Goal: Task Accomplishment & Management: Complete application form

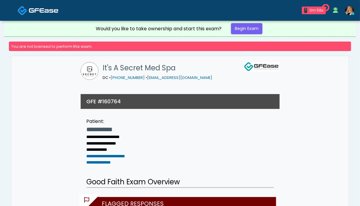
click at [35, 12] on img at bounding box center [44, 10] width 30 height 6
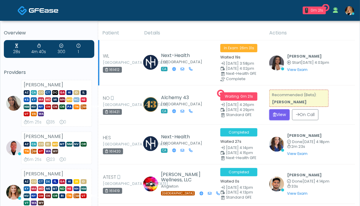
click at [277, 112] on button "View" at bounding box center [280, 114] width 20 height 11
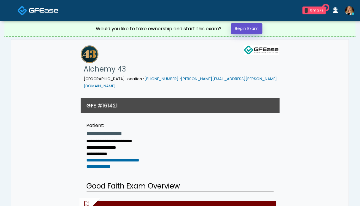
click at [245, 30] on link "Begin Exam" at bounding box center [246, 28] width 31 height 11
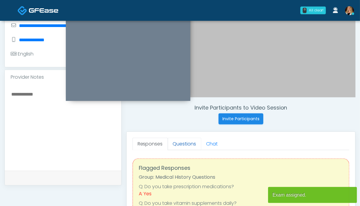
scroll to position [148, 0]
click at [179, 141] on link "Questions" at bounding box center [185, 144] width 34 height 12
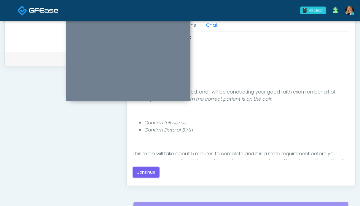
scroll to position [326, 0]
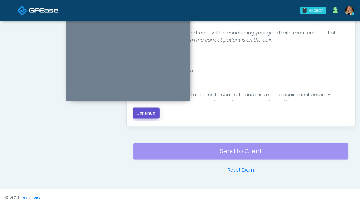
click at [140, 111] on button "Continue" at bounding box center [146, 113] width 27 height 11
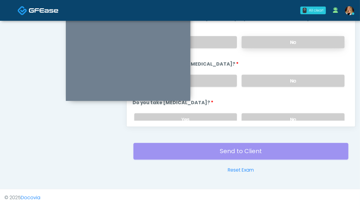
click at [286, 39] on label "No" at bounding box center [293, 42] width 103 height 12
click at [291, 79] on label "No" at bounding box center [293, 81] width 103 height 12
click at [286, 116] on label "No" at bounding box center [293, 119] width 103 height 12
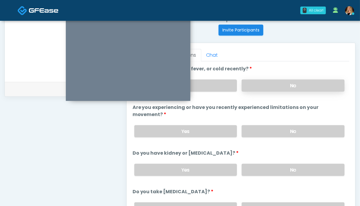
drag, startPoint x: 283, startPoint y: 87, endPoint x: 276, endPoint y: 87, distance: 6.8
click at [283, 87] on label "No" at bounding box center [293, 86] width 103 height 12
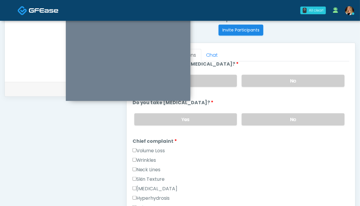
scroll to position [119, 0]
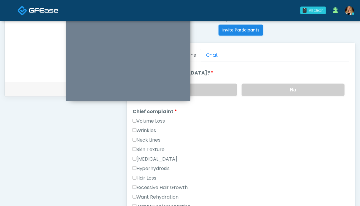
click at [146, 131] on label "Wrinkles" at bounding box center [145, 130] width 24 height 7
click at [146, 137] on label "Neck Lines" at bounding box center [147, 140] width 28 height 7
click at [145, 146] on label "Skin Texture" at bounding box center [149, 149] width 32 height 7
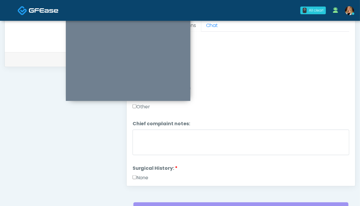
scroll to position [237, 0]
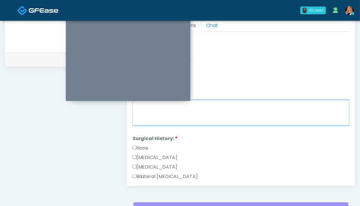
click at [205, 113] on textarea "Chief complaint notes:" at bounding box center [241, 113] width 217 height 26
type textarea "*****"
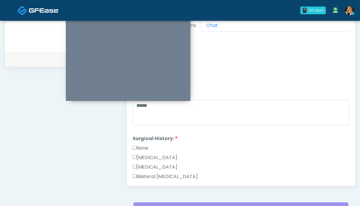
click at [145, 146] on label "None" at bounding box center [141, 148] width 16 height 7
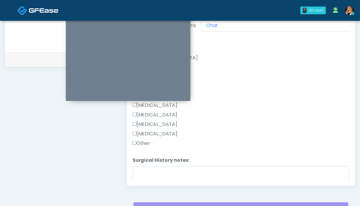
scroll to position [386, 0]
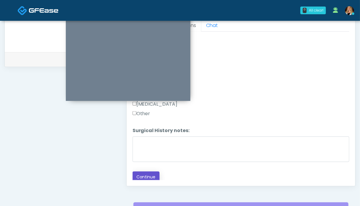
click at [146, 176] on button "Continue" at bounding box center [146, 177] width 27 height 11
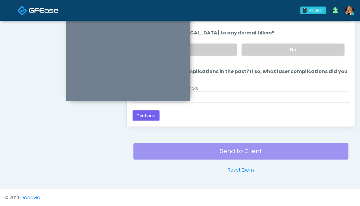
scroll to position [267, 0]
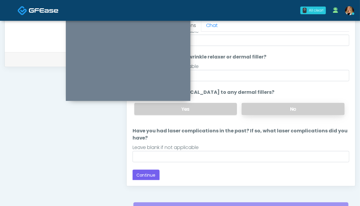
click at [288, 108] on label "No" at bounding box center [293, 109] width 103 height 12
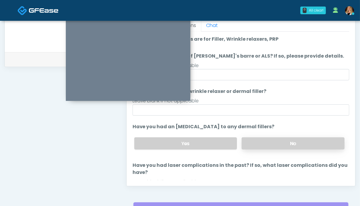
scroll to position [34, 0]
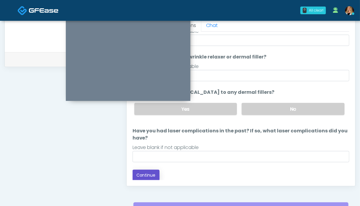
click at [148, 175] on button "Continue" at bounding box center [146, 175] width 27 height 11
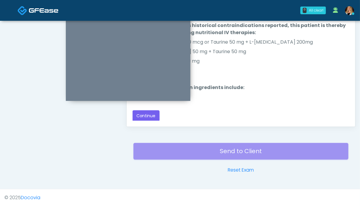
scroll to position [267, 0]
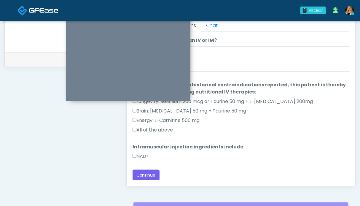
click at [145, 155] on label "NAD+" at bounding box center [141, 156] width 17 height 7
click at [149, 129] on label "All of the above" at bounding box center [153, 129] width 41 height 7
click at [152, 172] on button "Continue" at bounding box center [146, 175] width 27 height 11
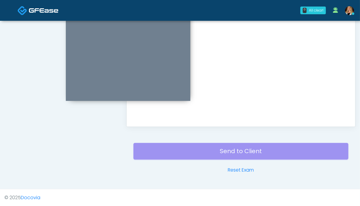
scroll to position [237, 0]
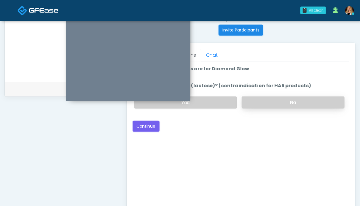
click at [275, 100] on label "No" at bounding box center [293, 102] width 103 height 12
click at [148, 127] on button "Continue" at bounding box center [146, 126] width 27 height 11
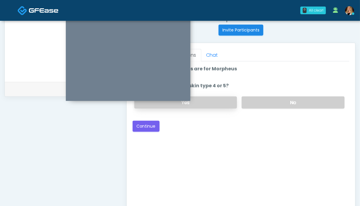
scroll to position [207, 0]
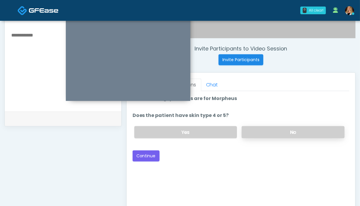
click at [287, 131] on label "No" at bounding box center [293, 132] width 103 height 12
click at [154, 156] on button "Continue" at bounding box center [146, 155] width 27 height 11
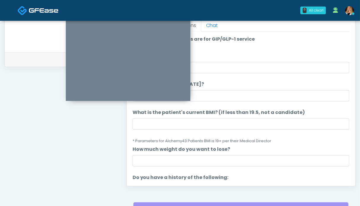
scroll to position [237, 0]
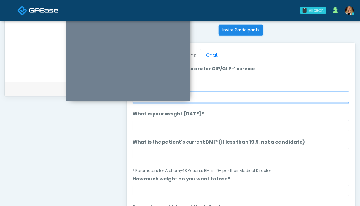
click at [227, 99] on input "What is your height?" at bounding box center [241, 97] width 217 height 11
type input "*"
type input "***"
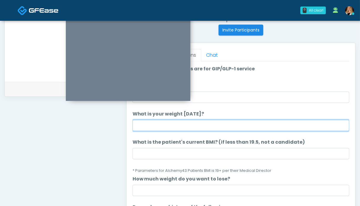
click at [223, 123] on input "What is your weight today?" at bounding box center [241, 125] width 217 height 11
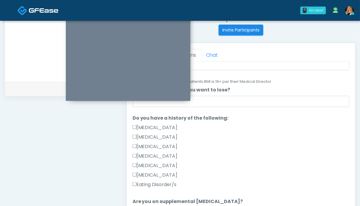
scroll to position [178, 0]
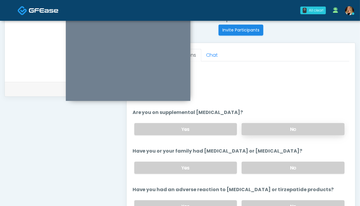
type input "*******"
click at [275, 129] on label "No" at bounding box center [293, 129] width 103 height 12
click at [275, 165] on label "No" at bounding box center [293, 168] width 103 height 12
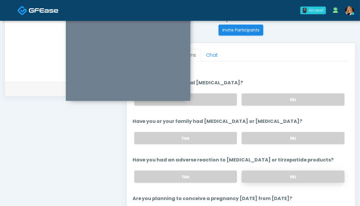
click at [284, 178] on label "No" at bounding box center [293, 177] width 103 height 12
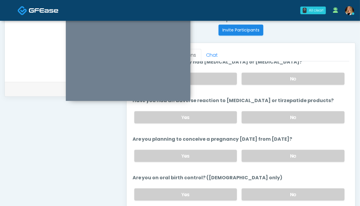
scroll to position [297, 0]
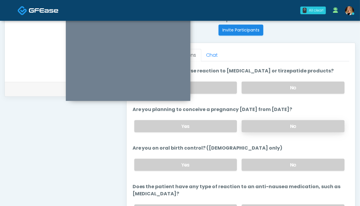
click at [278, 126] on label "No" at bounding box center [293, 126] width 103 height 12
click at [278, 168] on div "Yes No" at bounding box center [240, 165] width 220 height 22
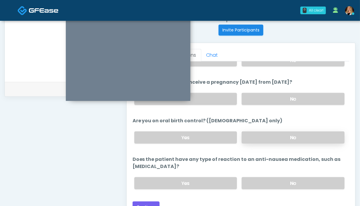
click at [282, 133] on label "No" at bounding box center [293, 137] width 103 height 12
click at [280, 177] on label "No" at bounding box center [293, 183] width 103 height 12
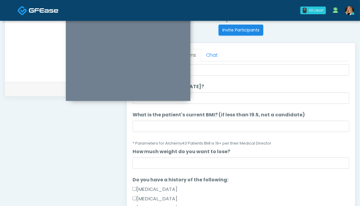
scroll to position [0, 0]
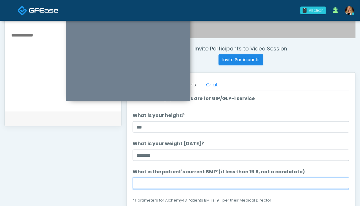
click at [208, 179] on input "What is the patient's current BMI? (if less than 19.5, not a candidate)" at bounding box center [241, 183] width 217 height 11
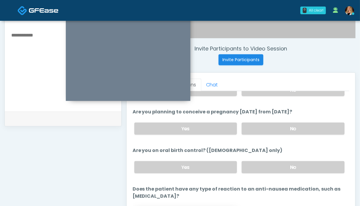
scroll to position [267, 0]
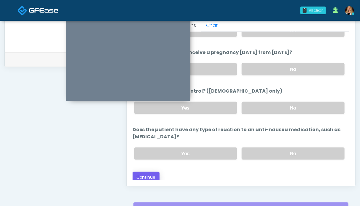
type input "****"
click at [144, 174] on button "Continue" at bounding box center [146, 177] width 27 height 11
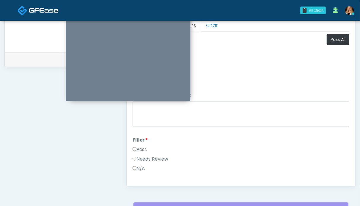
scroll to position [178, 0]
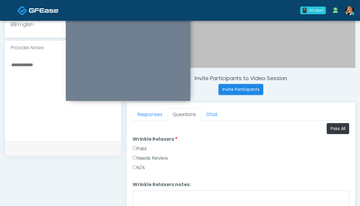
click at [144, 149] on label "Pass" at bounding box center [140, 148] width 15 height 7
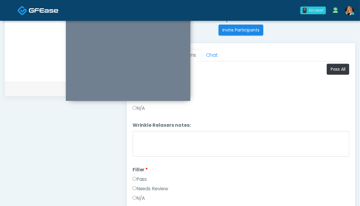
click at [142, 178] on label "Pass" at bounding box center [140, 179] width 15 height 7
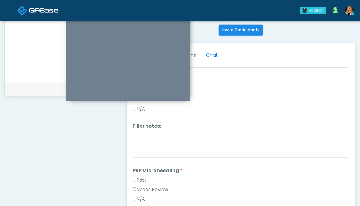
click at [139, 178] on label "Pass" at bounding box center [140, 180] width 15 height 7
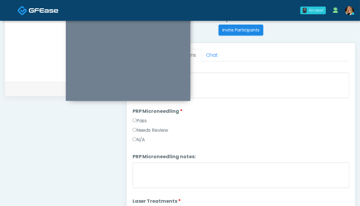
scroll to position [178, 0]
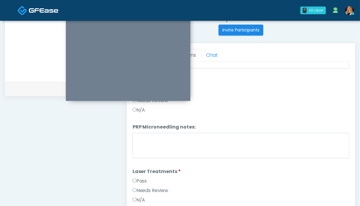
click at [145, 179] on label "Pass" at bounding box center [140, 181] width 15 height 7
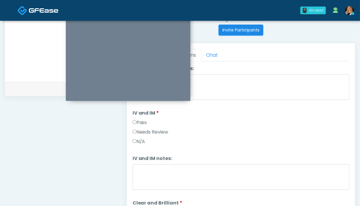
scroll to position [356, 0]
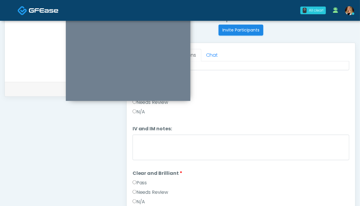
click at [144, 180] on label "Pass" at bounding box center [140, 182] width 15 height 7
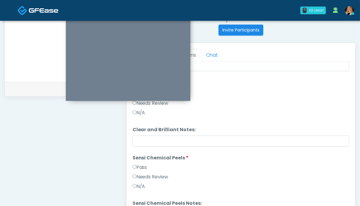
click at [140, 166] on label "Pass" at bounding box center [140, 167] width 15 height 7
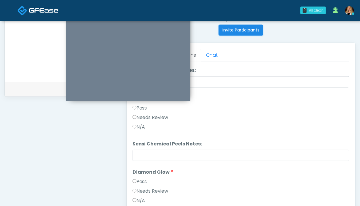
click at [141, 179] on label "Pass" at bounding box center [140, 181] width 15 height 7
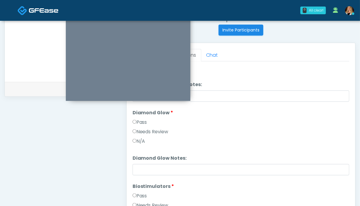
scroll to position [594, 0]
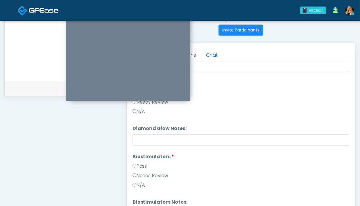
click at [144, 166] on label "Pass" at bounding box center [140, 166] width 15 height 7
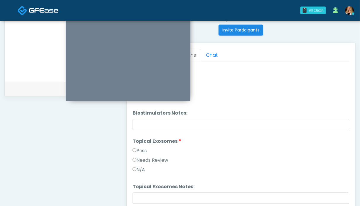
click at [144, 148] on label "Pass" at bounding box center [140, 150] width 15 height 7
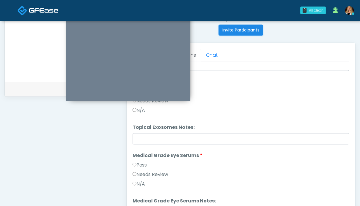
click at [147, 162] on label "Pass" at bounding box center [140, 164] width 15 height 7
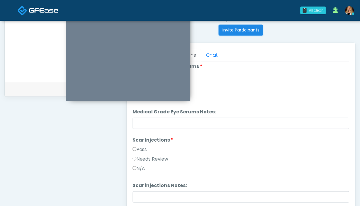
click at [144, 150] on label "Pass" at bounding box center [140, 149] width 15 height 7
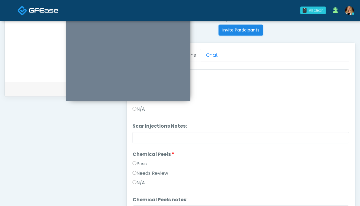
click at [138, 160] on label "Pass" at bounding box center [140, 163] width 15 height 7
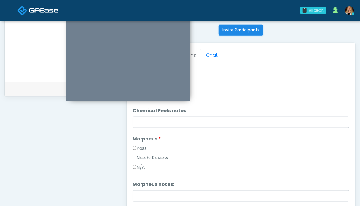
click at [147, 149] on label "Pass" at bounding box center [140, 148] width 15 height 7
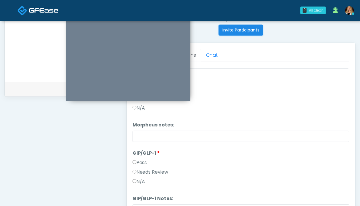
click at [141, 160] on label "Pass" at bounding box center [140, 162] width 15 height 7
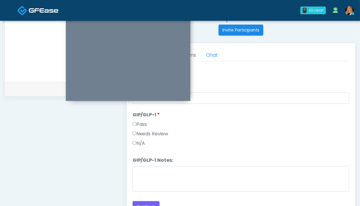
scroll to position [267, 0]
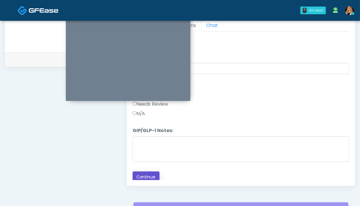
click at [146, 172] on button "Continue" at bounding box center [146, 177] width 27 height 11
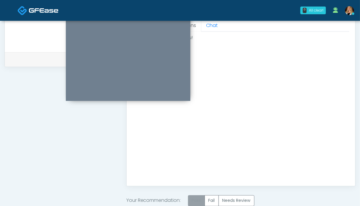
click at [198, 204] on label "Pass" at bounding box center [196, 200] width 17 height 11
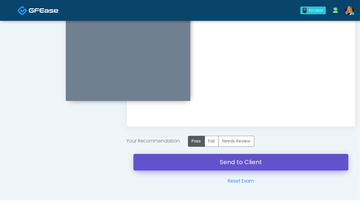
click at [244, 164] on link "Send to Client" at bounding box center [241, 162] width 215 height 17
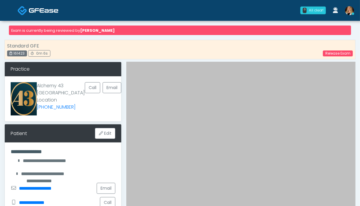
click at [31, 11] on img at bounding box center [44, 10] width 30 height 6
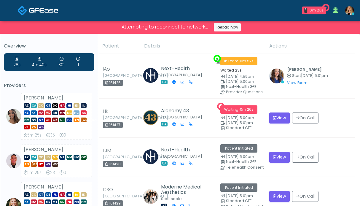
click at [275, 104] on td "View On Call" at bounding box center [311, 118] width 90 height 39
click at [277, 118] on button "View" at bounding box center [280, 117] width 20 height 11
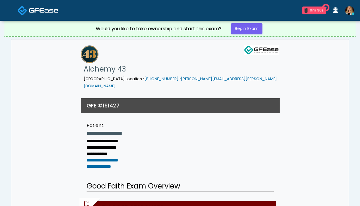
click at [252, 30] on link "Begin Exam" at bounding box center [246, 28] width 31 height 11
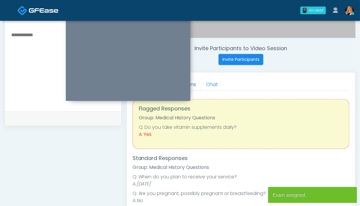
click at [196, 83] on link "Questions" at bounding box center [185, 84] width 34 height 12
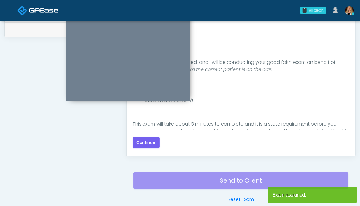
scroll to position [326, 0]
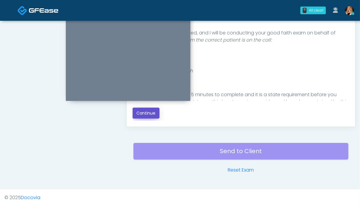
click at [138, 115] on button "Continue" at bounding box center [146, 113] width 27 height 11
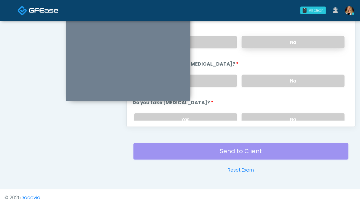
drag, startPoint x: 260, startPoint y: 39, endPoint x: 254, endPoint y: 38, distance: 5.4
click at [259, 38] on label "No" at bounding box center [293, 42] width 103 height 12
click at [272, 83] on label "No" at bounding box center [293, 81] width 103 height 12
click at [284, 113] on label "No" at bounding box center [293, 119] width 103 height 12
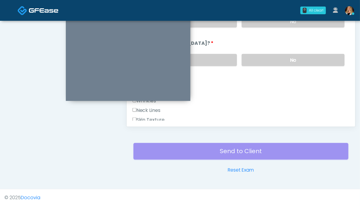
click at [161, 111] on label "Neck Lines" at bounding box center [147, 110] width 28 height 7
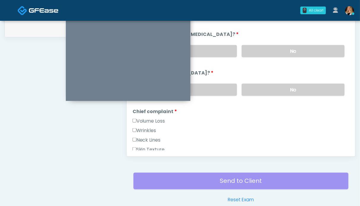
click at [138, 127] on label "Wrinkles" at bounding box center [145, 130] width 24 height 7
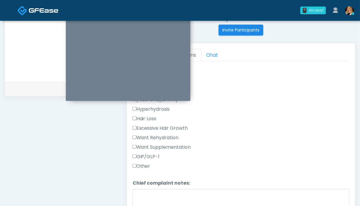
scroll to position [237, 0]
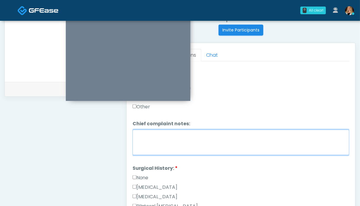
drag, startPoint x: 188, startPoint y: 143, endPoint x: 186, endPoint y: 140, distance: 3.4
click at [188, 143] on textarea "Chief complaint notes:" at bounding box center [241, 143] width 217 height 26
type textarea "*****"
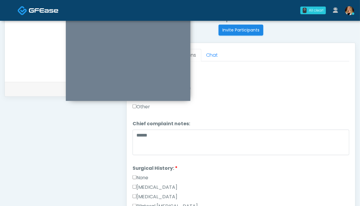
click at [142, 175] on label "None" at bounding box center [141, 177] width 16 height 7
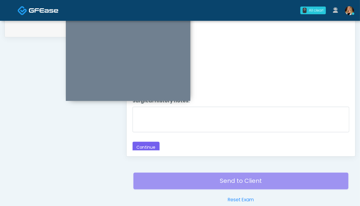
scroll to position [326, 0]
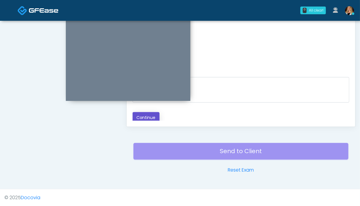
click at [147, 115] on button "Continue" at bounding box center [146, 117] width 27 height 11
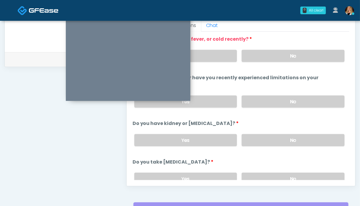
scroll to position [207, 0]
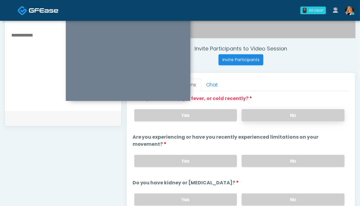
click at [300, 116] on label "No" at bounding box center [293, 115] width 103 height 12
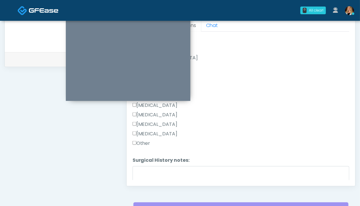
scroll to position [386, 0]
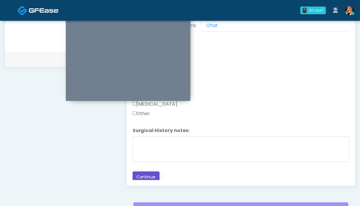
click at [145, 176] on button "Continue" at bounding box center [146, 177] width 27 height 11
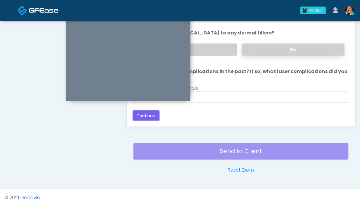
click at [261, 47] on label "No" at bounding box center [293, 50] width 103 height 12
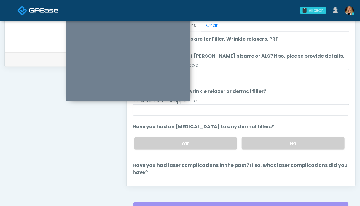
scroll to position [297, 0]
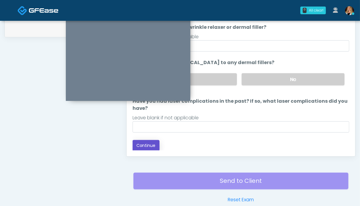
click at [148, 142] on button "Continue" at bounding box center [146, 145] width 27 height 11
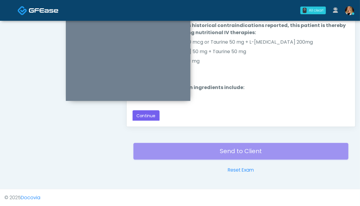
scroll to position [237, 0]
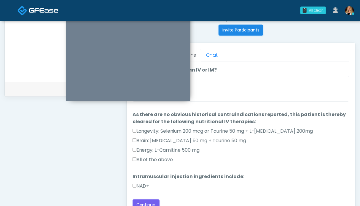
click at [146, 183] on label "NAD+" at bounding box center [141, 186] width 17 height 7
click at [154, 159] on label "All of the above" at bounding box center [153, 159] width 41 height 7
click at [151, 201] on button "Continue" at bounding box center [146, 204] width 27 height 11
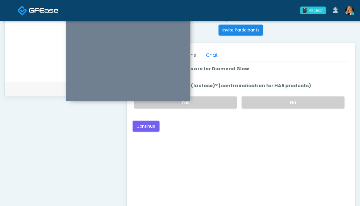
drag, startPoint x: 294, startPoint y: 95, endPoint x: 291, endPoint y: 95, distance: 3.3
click at [294, 95] on div "Yes No" at bounding box center [240, 103] width 220 height 22
drag, startPoint x: 271, startPoint y: 101, endPoint x: 158, endPoint y: 129, distance: 116.3
click at [270, 101] on label "No" at bounding box center [293, 102] width 103 height 12
click at [144, 124] on button "Continue" at bounding box center [146, 126] width 27 height 11
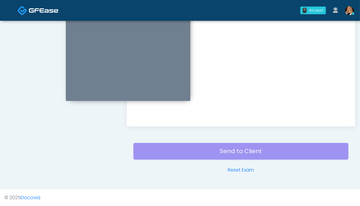
scroll to position [0, 0]
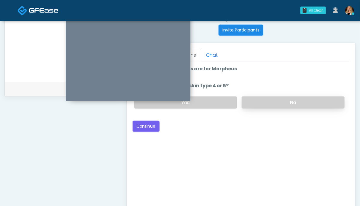
click at [279, 107] on label "No" at bounding box center [293, 102] width 103 height 12
click at [138, 129] on button "Continue" at bounding box center [146, 126] width 27 height 11
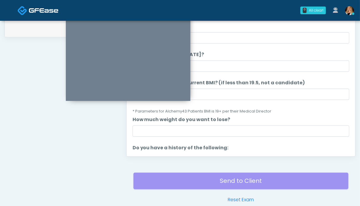
scroll to position [267, 0]
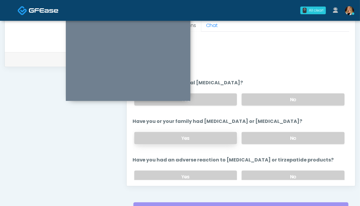
click at [175, 134] on label "Yes" at bounding box center [185, 138] width 103 height 12
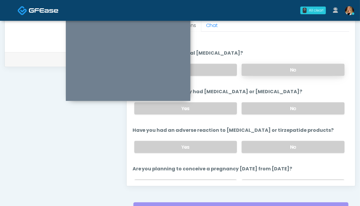
click at [285, 73] on label "No" at bounding box center [293, 70] width 103 height 12
click at [292, 142] on label "No" at bounding box center [293, 147] width 103 height 12
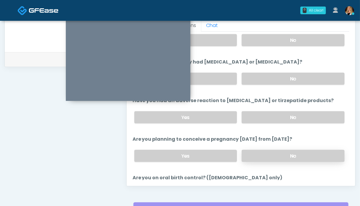
click at [273, 152] on label "No" at bounding box center [293, 156] width 103 height 12
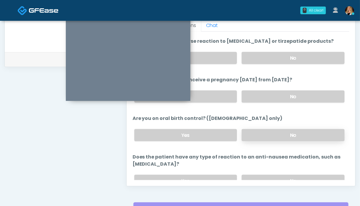
click at [273, 133] on label "No" at bounding box center [293, 135] width 103 height 12
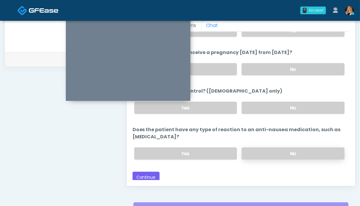
click at [272, 151] on label "No" at bounding box center [293, 154] width 103 height 12
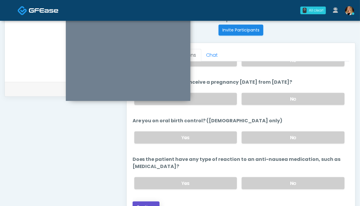
click at [144, 202] on button "Continue" at bounding box center [146, 207] width 27 height 11
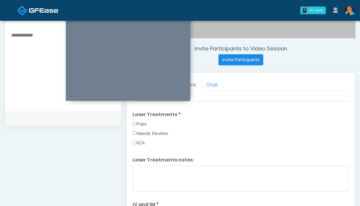
click at [145, 124] on label "Pass" at bounding box center [140, 124] width 15 height 7
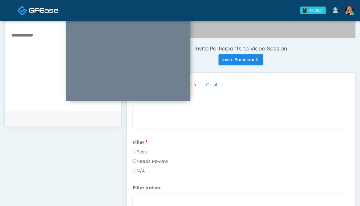
click at [138, 151] on label "Pass" at bounding box center [140, 151] width 15 height 7
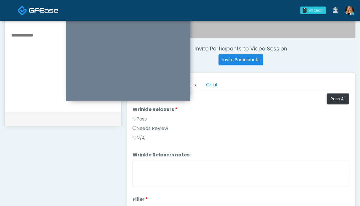
click at [141, 120] on label "Pass" at bounding box center [140, 118] width 15 height 7
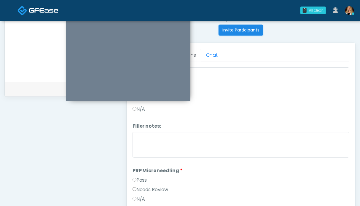
click at [141, 179] on label "Pass" at bounding box center [140, 180] width 15 height 7
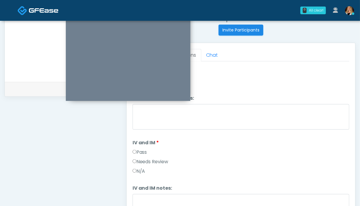
click at [141, 149] on label "Pass" at bounding box center [140, 152] width 15 height 7
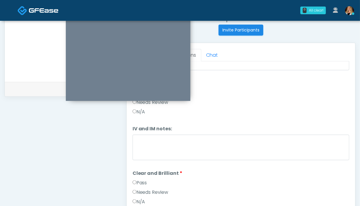
click at [141, 180] on label "Pass" at bounding box center [140, 182] width 15 height 7
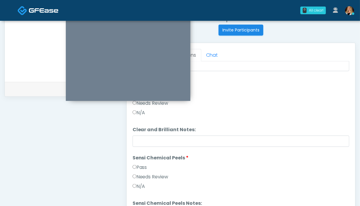
click at [142, 165] on label "Pass" at bounding box center [140, 167] width 15 height 7
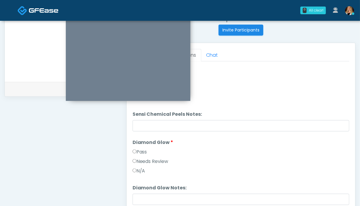
click at [142, 148] on label "Pass" at bounding box center [140, 151] width 15 height 7
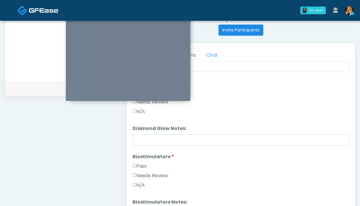
drag, startPoint x: 138, startPoint y: 164, endPoint x: 184, endPoint y: 161, distance: 46.7
click at [138, 164] on label "Pass" at bounding box center [140, 166] width 15 height 7
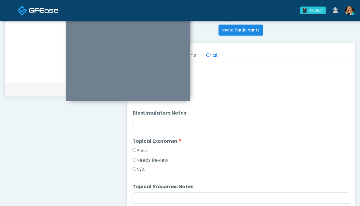
click at [143, 148] on label "Pass" at bounding box center [140, 150] width 15 height 7
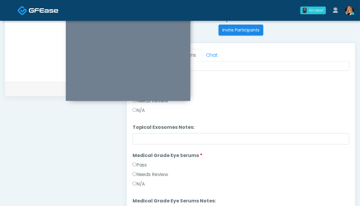
click at [142, 161] on label "Pass" at bounding box center [140, 164] width 15 height 7
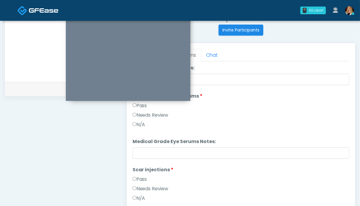
click at [140, 176] on label "Pass" at bounding box center [140, 179] width 15 height 7
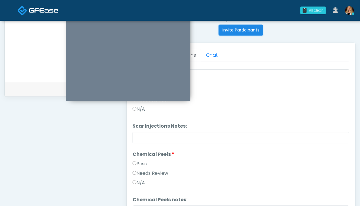
click at [141, 161] on label "Pass" at bounding box center [140, 163] width 15 height 7
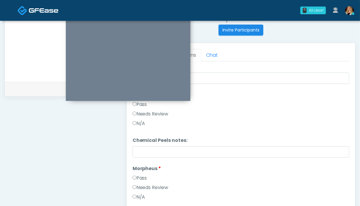
click at [140, 175] on label "Pass" at bounding box center [140, 178] width 15 height 7
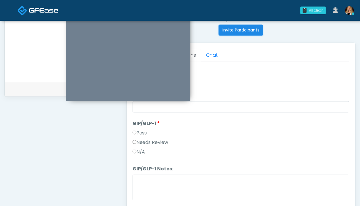
click at [156, 139] on label "Needs Review" at bounding box center [151, 142] width 36 height 7
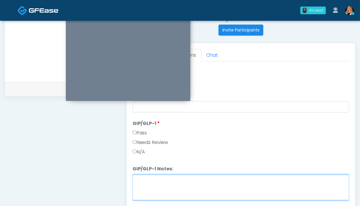
click at [154, 188] on textarea "GIP/GLP-1 Notes:" at bounding box center [241, 188] width 217 height 26
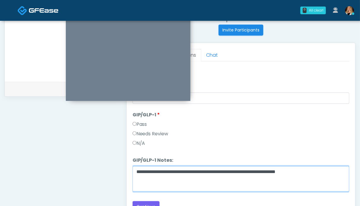
scroll to position [267, 0]
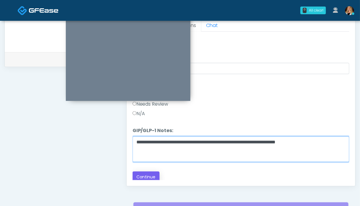
type textarea "**********"
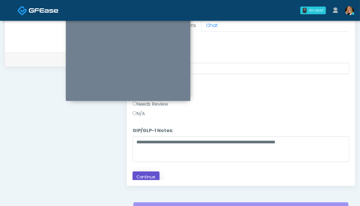
click at [153, 174] on button "Continue" at bounding box center [146, 177] width 27 height 11
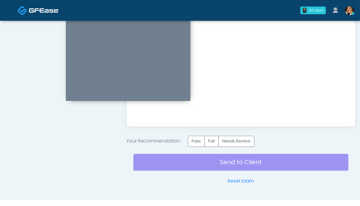
scroll to position [337, 0]
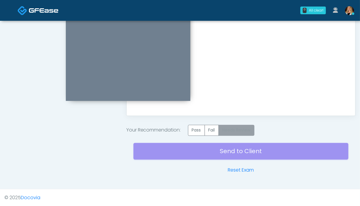
click at [233, 125] on label "Needs Review" at bounding box center [237, 130] width 36 height 11
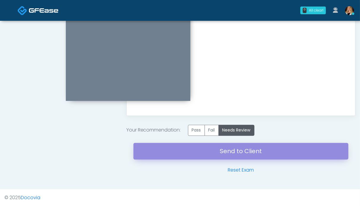
click at [243, 153] on link "Send to Client" at bounding box center [241, 151] width 215 height 17
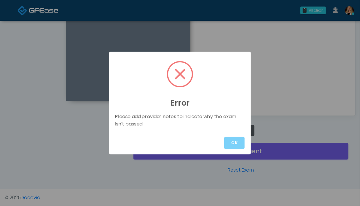
drag, startPoint x: 230, startPoint y: 142, endPoint x: 223, endPoint y: 140, distance: 7.0
click at [230, 142] on button "OK" at bounding box center [234, 143] width 20 height 12
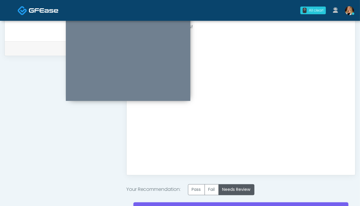
scroll to position [189, 0]
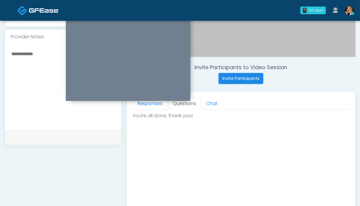
click at [49, 85] on textarea at bounding box center [63, 86] width 105 height 72
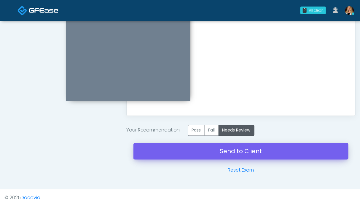
type textarea "**********"
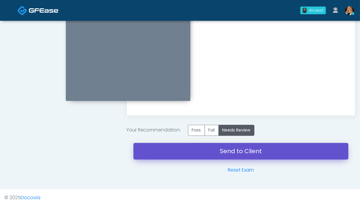
click at [250, 151] on link "Send to Client" at bounding box center [241, 151] width 215 height 17
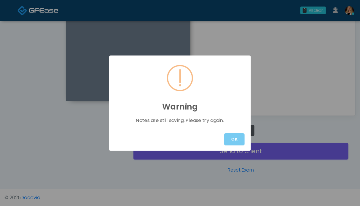
click at [231, 142] on button "OK" at bounding box center [234, 139] width 20 height 12
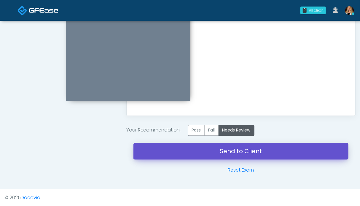
click at [249, 149] on link "Send to Client" at bounding box center [241, 151] width 215 height 17
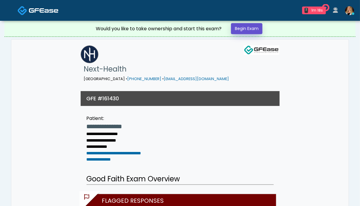
click at [239, 28] on link "Begin Exam" at bounding box center [246, 28] width 31 height 11
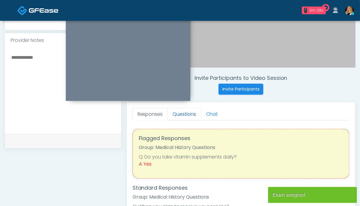
click at [184, 117] on link "Questions" at bounding box center [185, 114] width 34 height 12
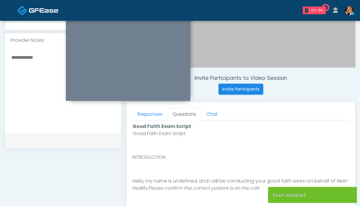
scroll to position [267, 0]
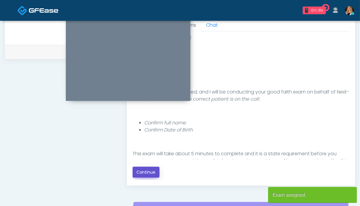
click at [149, 170] on button "Continue" at bounding box center [146, 172] width 27 height 11
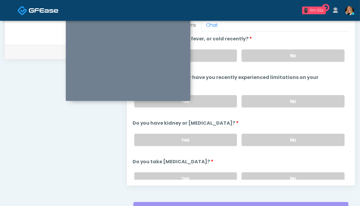
scroll to position [326, 0]
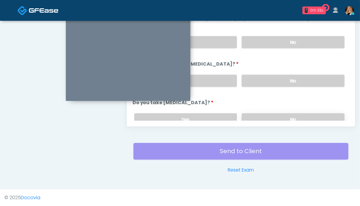
click at [276, 115] on label "No" at bounding box center [293, 119] width 103 height 12
drag, startPoint x: 273, startPoint y: 80, endPoint x: 268, endPoint y: 58, distance: 22.5
click at [273, 80] on label "No" at bounding box center [293, 81] width 103 height 12
click at [267, 40] on label "No" at bounding box center [293, 42] width 103 height 12
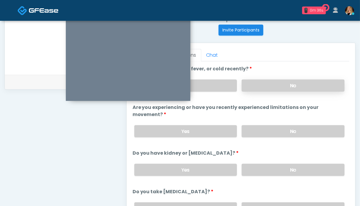
click at [278, 86] on label "No" at bounding box center [293, 86] width 103 height 12
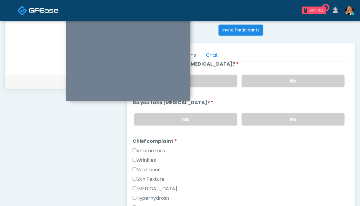
click at [153, 150] on label "Volume Loss" at bounding box center [149, 150] width 33 height 7
click at [152, 157] on label "Wrinkles" at bounding box center [145, 160] width 24 height 7
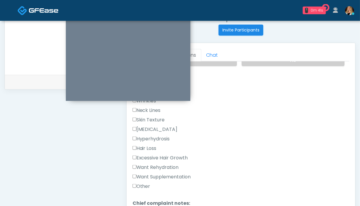
click at [156, 165] on label "Want Rehydration" at bounding box center [156, 167] width 46 height 7
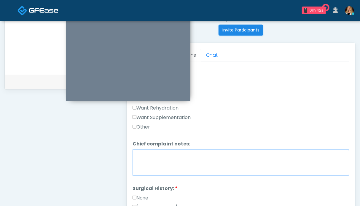
click at [208, 167] on textarea "Chief complaint notes:" at bounding box center [241, 163] width 217 height 26
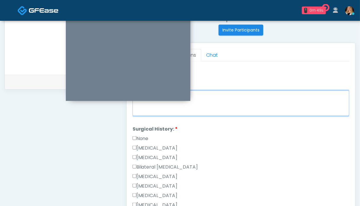
type textarea "**"
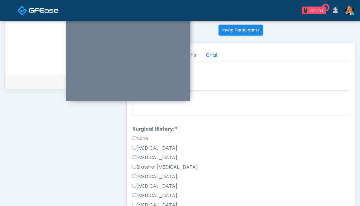
click at [142, 136] on label "None" at bounding box center [141, 138] width 16 height 7
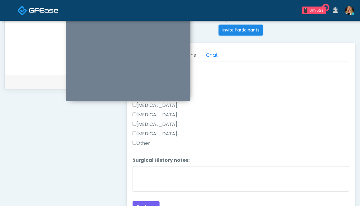
scroll to position [326, 0]
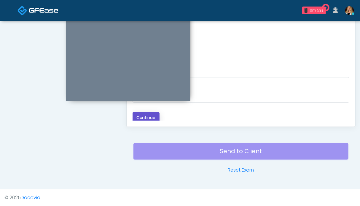
click at [144, 115] on button "Continue" at bounding box center [146, 117] width 27 height 11
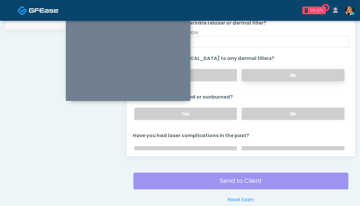
scroll to position [267, 0]
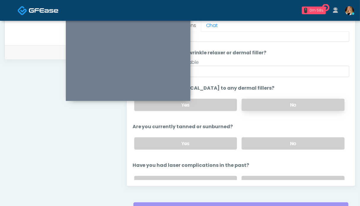
click at [304, 102] on label "No" at bounding box center [293, 105] width 103 height 12
click at [292, 143] on label "No" at bounding box center [293, 143] width 103 height 12
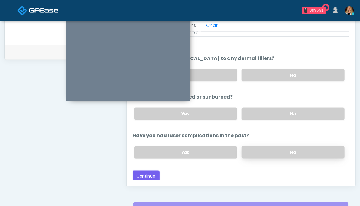
click at [282, 146] on label "No" at bounding box center [293, 152] width 103 height 12
click at [138, 176] on button "Continue" at bounding box center [146, 176] width 27 height 11
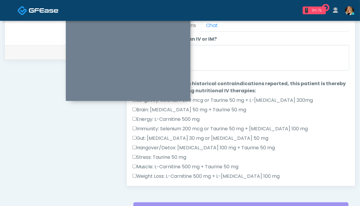
scroll to position [89, 0]
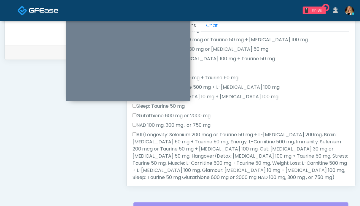
click at [192, 148] on label "All (Longevity: Selenium 200 mcg or Taurine 50 mg + L-Arginine 200mg, Brain: Gl…" at bounding box center [241, 156] width 217 height 50
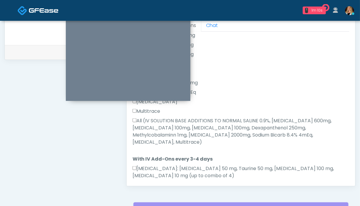
click at [202, 130] on label "All (IV SOLUTION BASE ADDITIONS TO NORMAL SALINE 0.9%, Magnesium Chloride 600mg…" at bounding box center [241, 131] width 217 height 28
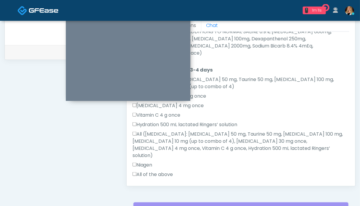
click at [165, 171] on label "All of the above" at bounding box center [153, 174] width 41 height 7
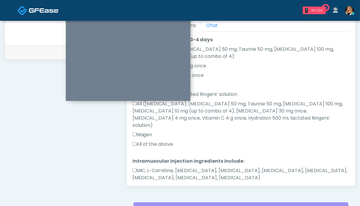
click at [187, 167] on label "MIC, L-Carnitine, Methylcobalamin, Glycine, B-Complex, Lycine, Biotin, Vitamin …" at bounding box center [241, 174] width 217 height 14
click at [149, 191] on button "Continue" at bounding box center [146, 196] width 27 height 11
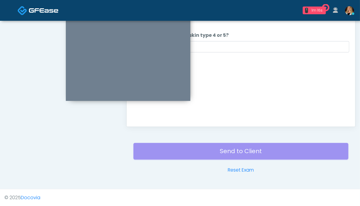
scroll to position [267, 0]
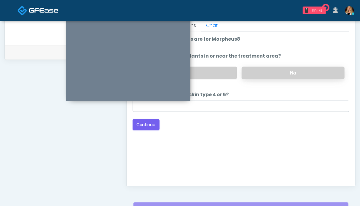
click at [257, 71] on label "No" at bounding box center [293, 73] width 103 height 12
click at [144, 121] on button "Continue" at bounding box center [146, 124] width 27 height 11
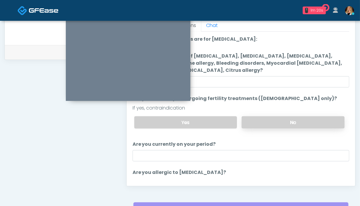
click at [269, 119] on label "No" at bounding box center [293, 122] width 103 height 12
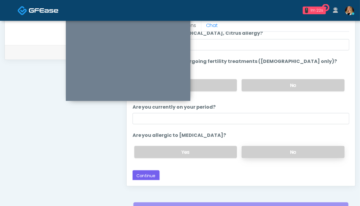
click at [282, 146] on label "No" at bounding box center [293, 152] width 103 height 12
click at [148, 176] on button "Continue" at bounding box center [146, 175] width 27 height 11
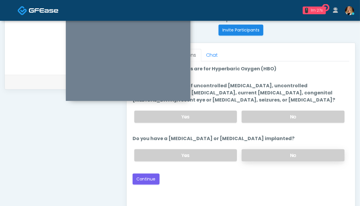
click at [283, 152] on label "No" at bounding box center [293, 155] width 103 height 12
click at [285, 114] on label "No" at bounding box center [293, 117] width 103 height 12
click at [150, 176] on button "Continue" at bounding box center [146, 179] width 27 height 11
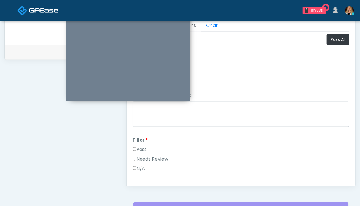
click at [138, 150] on label "Pass" at bounding box center [140, 149] width 15 height 7
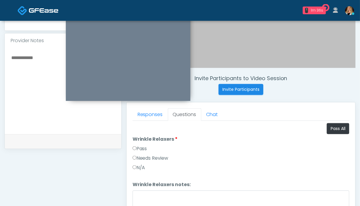
drag, startPoint x: 146, startPoint y: 148, endPoint x: 71, endPoint y: 138, distance: 75.8
click at [145, 148] on label "Pass" at bounding box center [140, 148] width 15 height 7
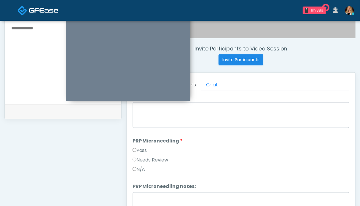
click at [142, 150] on label "Pass" at bounding box center [140, 150] width 15 height 7
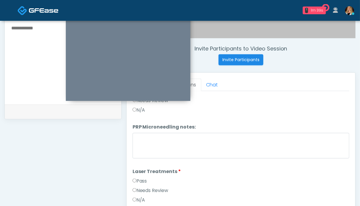
click at [139, 178] on label "Pass" at bounding box center [140, 181] width 15 height 7
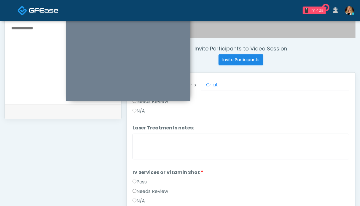
click at [142, 182] on label "Pass" at bounding box center [140, 181] width 15 height 7
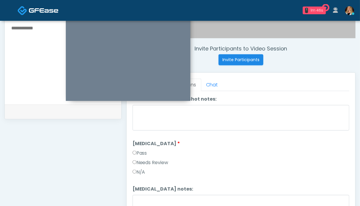
click at [138, 154] on label "Pass" at bounding box center [140, 153] width 15 height 7
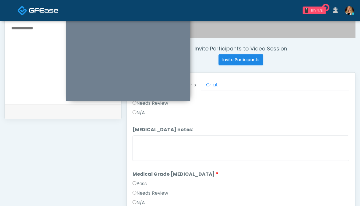
click at [142, 180] on label "Pass" at bounding box center [140, 183] width 15 height 7
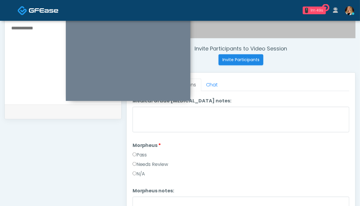
click at [143, 153] on label "Pass" at bounding box center [140, 154] width 15 height 7
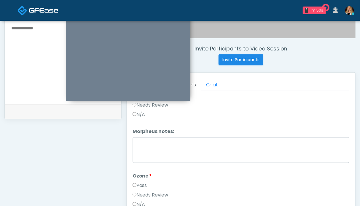
click at [139, 185] on label "Pass" at bounding box center [140, 185] width 15 height 7
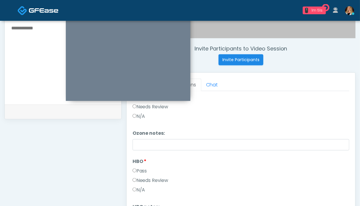
click at [136, 167] on label "Pass" at bounding box center [140, 170] width 15 height 7
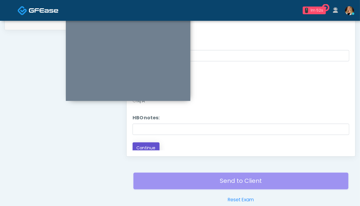
click at [142, 145] on button "Continue" at bounding box center [146, 147] width 27 height 11
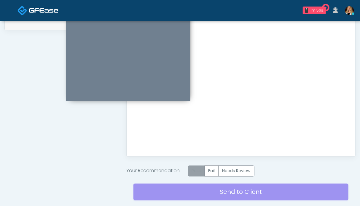
click at [197, 174] on label "Pass" at bounding box center [196, 171] width 17 height 11
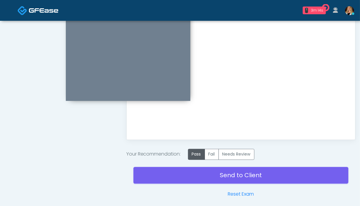
scroll to position [339, 0]
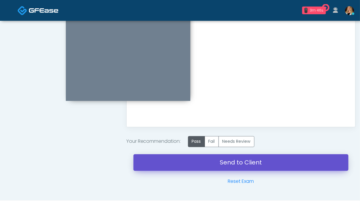
click at [226, 157] on link "Send to Client" at bounding box center [241, 162] width 215 height 17
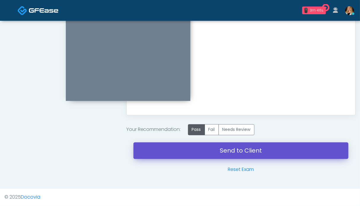
scroll to position [326, 0]
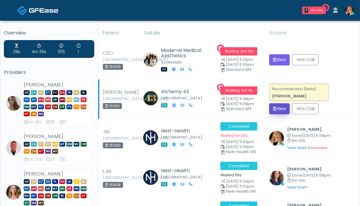
click at [283, 114] on button "View" at bounding box center [280, 108] width 20 height 11
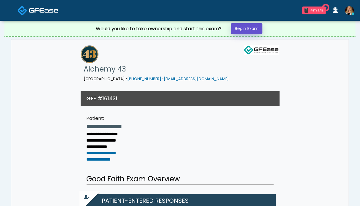
click at [246, 27] on link "Begin Exam" at bounding box center [246, 28] width 31 height 11
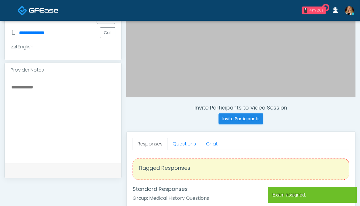
scroll to position [148, 0]
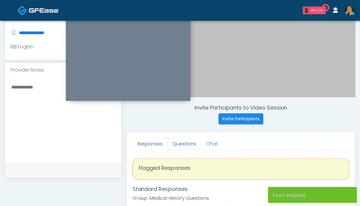
click at [180, 143] on link "Questions" at bounding box center [185, 144] width 34 height 12
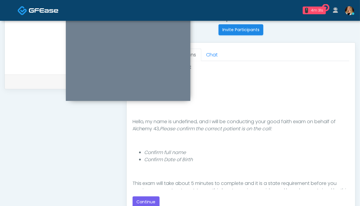
scroll to position [297, 0]
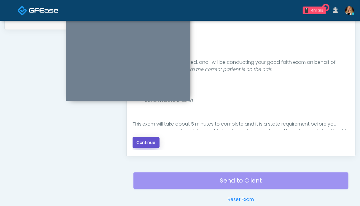
click at [149, 140] on button "Continue" at bounding box center [146, 142] width 27 height 11
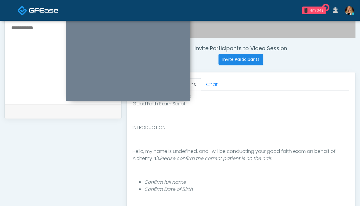
scroll to position [326, 0]
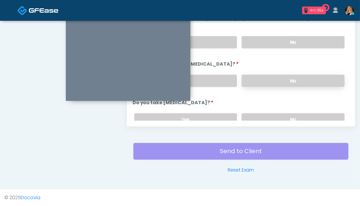
click at [265, 76] on label "No" at bounding box center [293, 81] width 103 height 12
drag, startPoint x: 265, startPoint y: 46, endPoint x: 267, endPoint y: 91, distance: 44.6
click at [265, 46] on label "No" at bounding box center [293, 42] width 103 height 12
click at [270, 118] on label "No" at bounding box center [293, 119] width 103 height 12
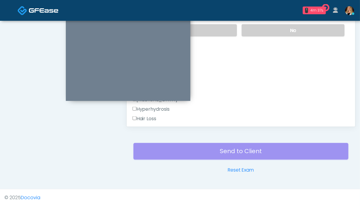
scroll to position [267, 0]
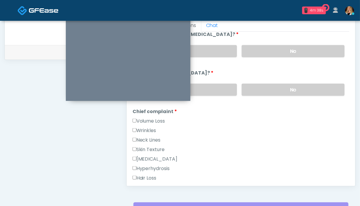
click at [140, 131] on label "Wrinkles" at bounding box center [145, 130] width 24 height 7
click at [141, 138] on label "Neck Lines" at bounding box center [147, 140] width 28 height 7
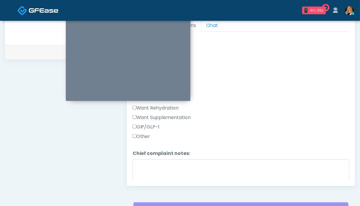
scroll to position [237, 0]
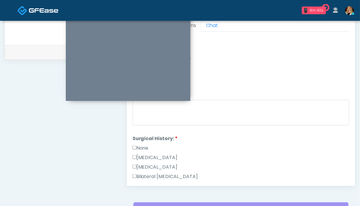
click at [138, 145] on label "None" at bounding box center [141, 148] width 16 height 7
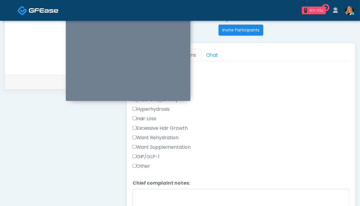
scroll to position [267, 0]
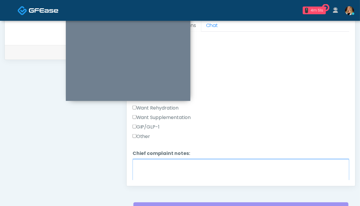
click at [186, 177] on textarea "Chief complaint notes:" at bounding box center [241, 172] width 217 height 26
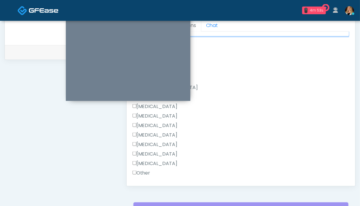
scroll to position [386, 0]
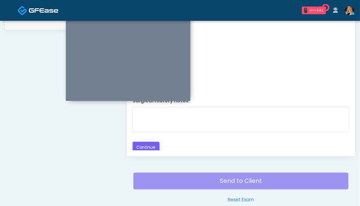
type textarea "*****"
click at [141, 148] on button "Continue" at bounding box center [146, 147] width 27 height 11
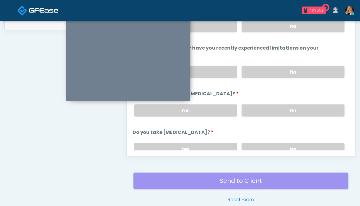
scroll to position [207, 0]
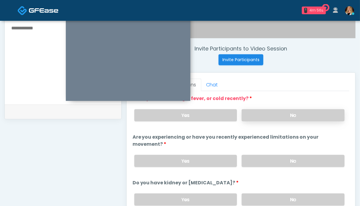
click at [266, 114] on label "No" at bounding box center [293, 115] width 103 height 12
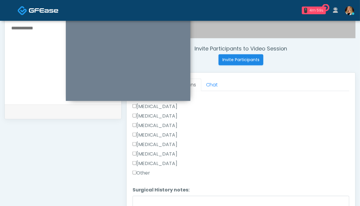
scroll to position [267, 0]
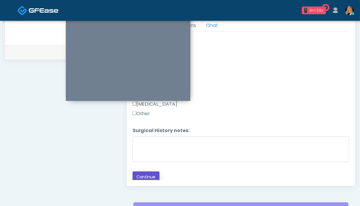
click at [147, 178] on button "Continue" at bounding box center [146, 177] width 27 height 11
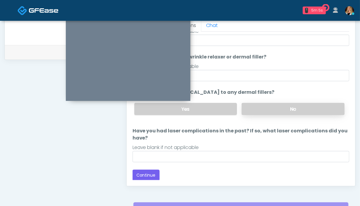
click at [292, 109] on label "No" at bounding box center [293, 109] width 103 height 12
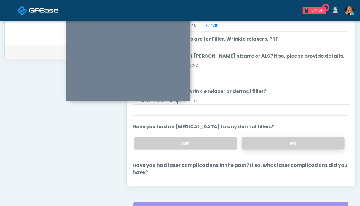
scroll to position [34, 0]
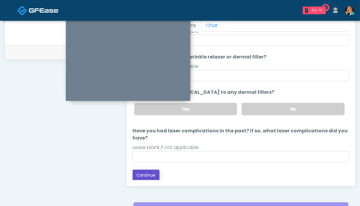
click at [154, 174] on button "Continue" at bounding box center [146, 175] width 27 height 11
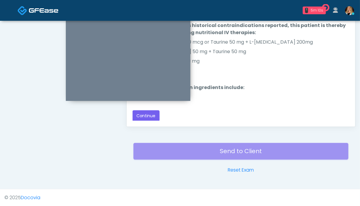
scroll to position [267, 0]
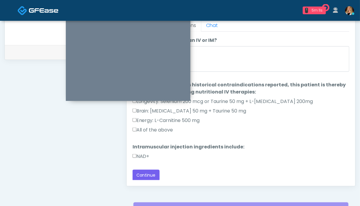
drag, startPoint x: 145, startPoint y: 156, endPoint x: 150, endPoint y: 137, distance: 19.7
click at [145, 155] on label "NAD+" at bounding box center [141, 156] width 17 height 7
click at [151, 127] on label "All of the above" at bounding box center [153, 129] width 41 height 7
click at [148, 172] on button "Continue" at bounding box center [146, 175] width 27 height 11
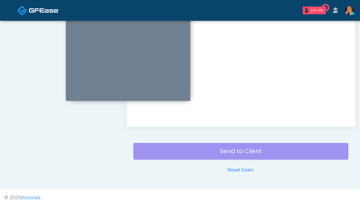
scroll to position [0, 0]
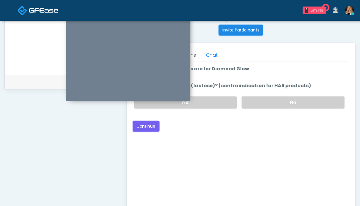
drag, startPoint x: 264, startPoint y: 97, endPoint x: 189, endPoint y: 117, distance: 77.4
click at [264, 96] on label "No" at bounding box center [293, 102] width 103 height 12
click at [150, 125] on button "Continue" at bounding box center [146, 126] width 27 height 11
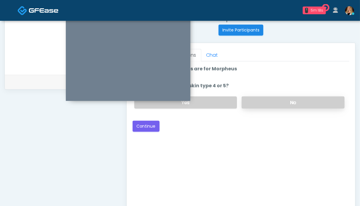
click at [284, 96] on label "No" at bounding box center [293, 102] width 103 height 12
click at [146, 124] on button "Continue" at bounding box center [146, 126] width 27 height 11
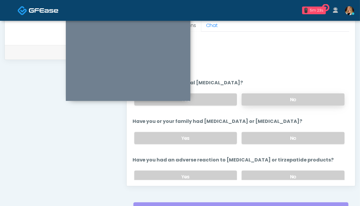
click at [283, 101] on label "No" at bounding box center [293, 99] width 103 height 12
click at [280, 138] on label "No" at bounding box center [293, 138] width 103 height 12
click at [277, 169] on div "Yes No" at bounding box center [240, 177] width 220 height 22
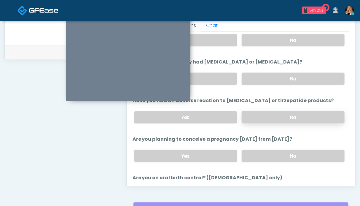
click at [274, 119] on label "No" at bounding box center [293, 117] width 103 height 12
click at [273, 153] on label "No" at bounding box center [293, 156] width 103 height 12
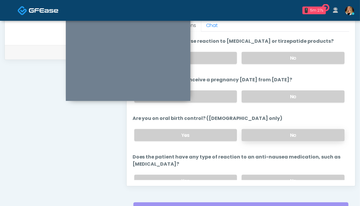
click at [291, 132] on label "No" at bounding box center [293, 135] width 103 height 12
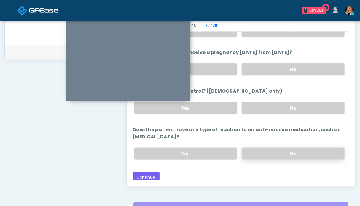
click at [272, 150] on label "No" at bounding box center [293, 154] width 103 height 12
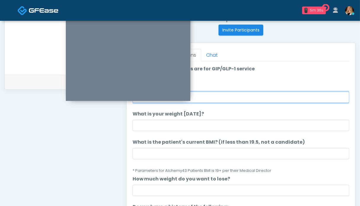
click at [241, 98] on input "What is your height?" at bounding box center [241, 97] width 217 height 11
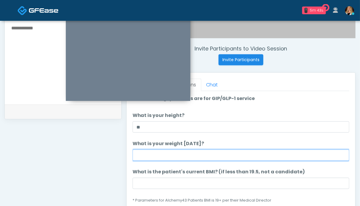
click at [174, 153] on input "What is your weight [DATE]?" at bounding box center [241, 155] width 217 height 11
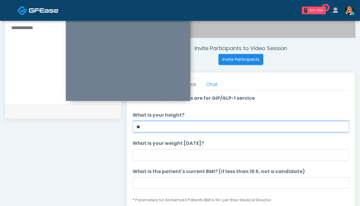
click at [145, 125] on input "**" at bounding box center [241, 126] width 217 height 11
type input "*"
type input "**********"
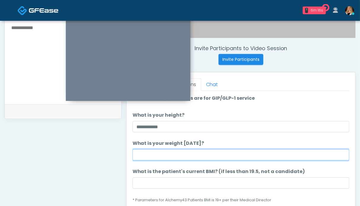
click at [167, 157] on input "What is your weight [DATE]?" at bounding box center [241, 154] width 217 height 11
type input "*******"
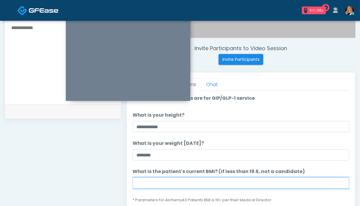
drag, startPoint x: 163, startPoint y: 183, endPoint x: 158, endPoint y: 176, distance: 7.7
click at [161, 182] on input "What is the patient's current BMI? (if less than 19.5, not a candidate)" at bounding box center [241, 183] width 217 height 11
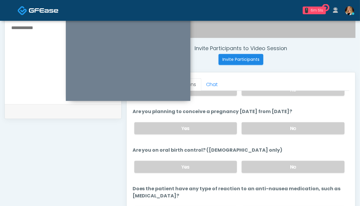
scroll to position [326, 0]
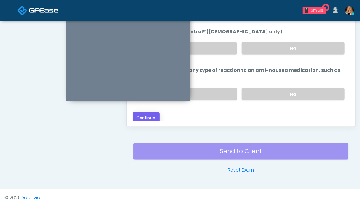
type input "**"
click at [151, 114] on button "Continue" at bounding box center [146, 117] width 27 height 11
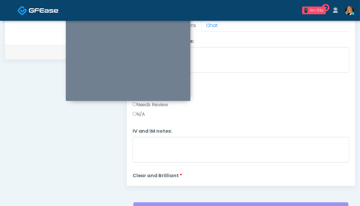
scroll to position [237, 0]
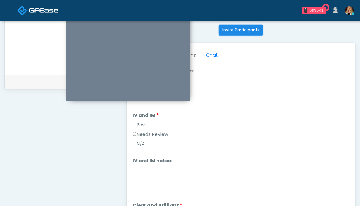
click at [141, 124] on label "Pass" at bounding box center [140, 124] width 15 height 7
click at [143, 122] on label "Pass" at bounding box center [140, 124] width 15 height 7
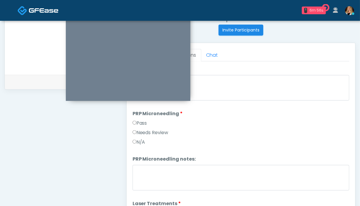
click at [145, 121] on label "Pass" at bounding box center [140, 123] width 15 height 7
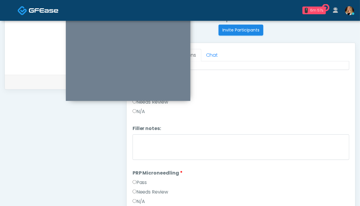
scroll to position [27, 0]
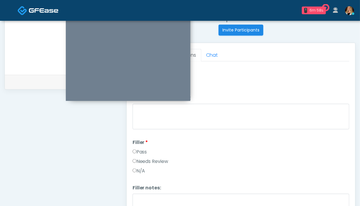
click at [142, 150] on label "Pass" at bounding box center [140, 151] width 15 height 7
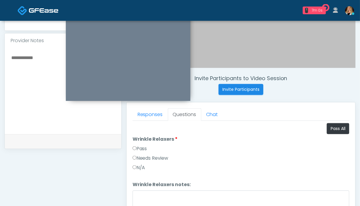
drag, startPoint x: 142, startPoint y: 149, endPoint x: 138, endPoint y: 148, distance: 4.0
click at [142, 149] on label "Pass" at bounding box center [140, 148] width 15 height 7
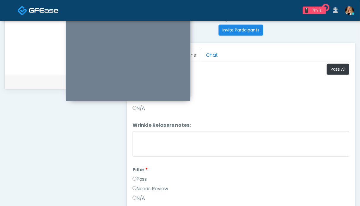
scroll to position [178, 0]
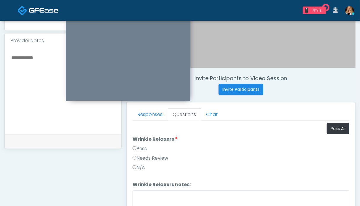
click at [140, 148] on label "Pass" at bounding box center [140, 148] width 15 height 7
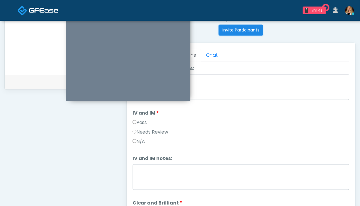
scroll to position [386, 0]
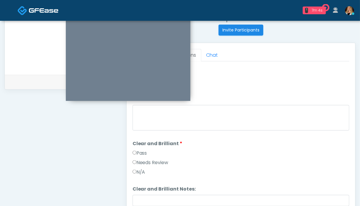
click at [148, 152] on div "Pass" at bounding box center [241, 154] width 217 height 9
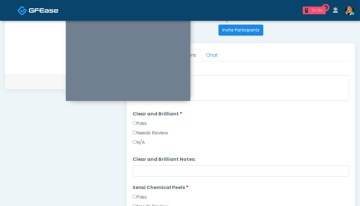
click at [139, 117] on li "Clear and Brilliant Clear and Brilliant Pass Needs Review N/A" at bounding box center [241, 129] width 217 height 38
click at [141, 194] on label "Pass" at bounding box center [140, 197] width 15 height 7
click at [140, 122] on label "Pass" at bounding box center [140, 123] width 15 height 7
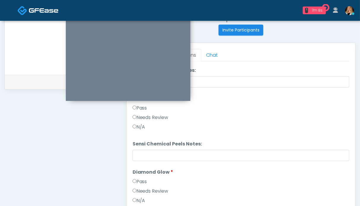
scroll to position [534, 0]
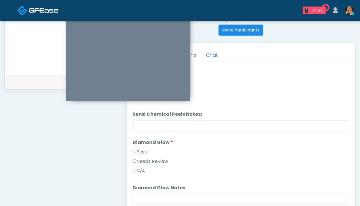
click at [142, 148] on label "Pass" at bounding box center [140, 151] width 15 height 7
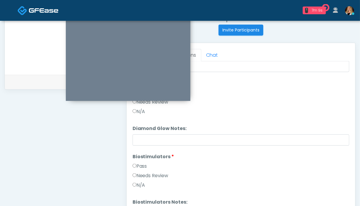
click at [137, 163] on label "Pass" at bounding box center [140, 166] width 15 height 7
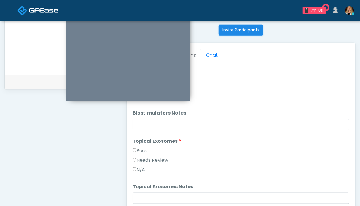
click at [141, 147] on label "Pass" at bounding box center [140, 150] width 15 height 7
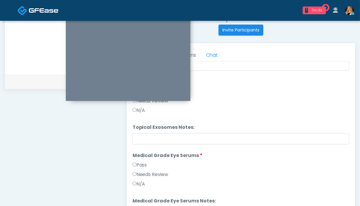
click at [140, 161] on label "Pass" at bounding box center [140, 164] width 15 height 7
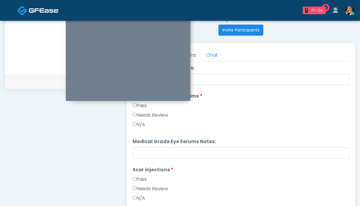
scroll to position [831, 0]
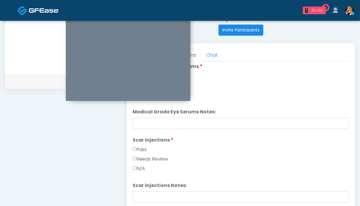
click at [142, 147] on label "Pass" at bounding box center [140, 149] width 15 height 7
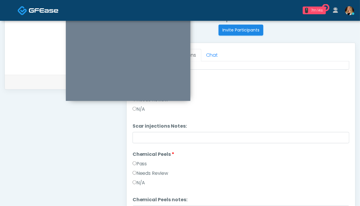
click at [143, 160] on label "Pass" at bounding box center [140, 163] width 15 height 7
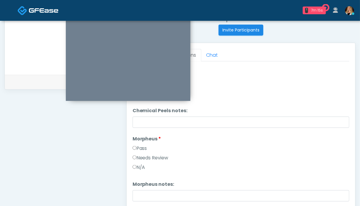
click at [138, 146] on label "Pass" at bounding box center [140, 148] width 15 height 7
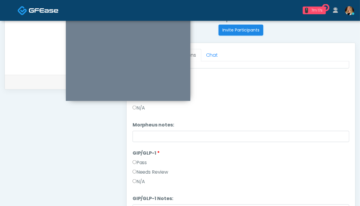
click at [139, 160] on label "Pass" at bounding box center [140, 162] width 15 height 7
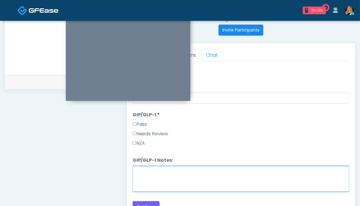
click at [159, 170] on textarea "GIP/GLP-1 Notes:" at bounding box center [241, 179] width 217 height 26
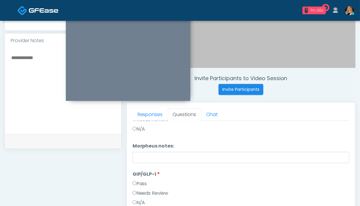
scroll to position [148, 0]
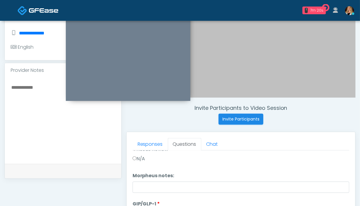
type textarea "******"
click at [35, 105] on textarea at bounding box center [63, 119] width 105 height 72
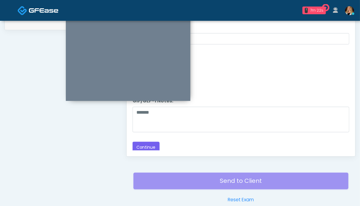
scroll to position [326, 0]
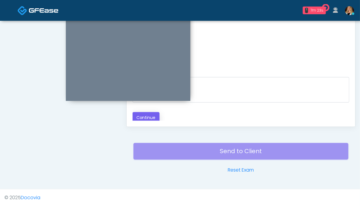
type textarea "******"
click at [153, 119] on button "Continue" at bounding box center [146, 117] width 27 height 11
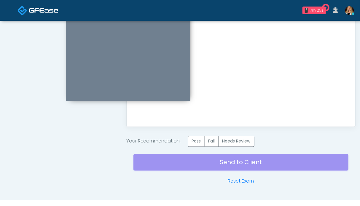
scroll to position [0, 0]
click at [199, 144] on label "Pass" at bounding box center [196, 141] width 17 height 11
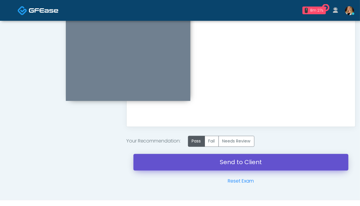
click at [241, 166] on link "Send to Client" at bounding box center [241, 162] width 215 height 17
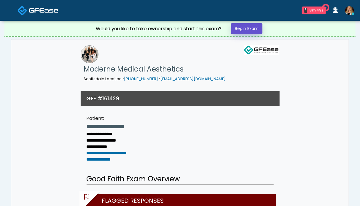
click at [240, 31] on link "Begin Exam" at bounding box center [246, 28] width 31 height 11
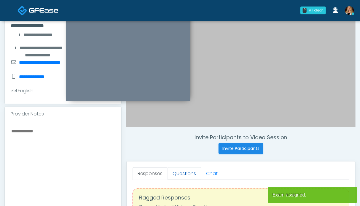
scroll to position [119, 0]
click at [191, 174] on link "Questions" at bounding box center [185, 173] width 34 height 12
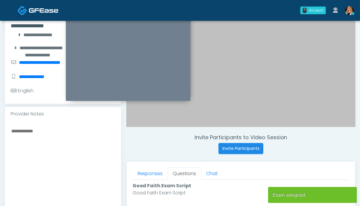
scroll to position [237, 0]
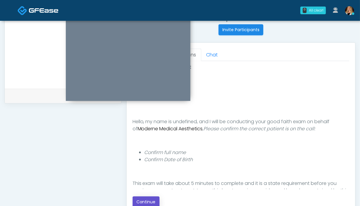
click at [144, 200] on button "Continue" at bounding box center [146, 201] width 27 height 11
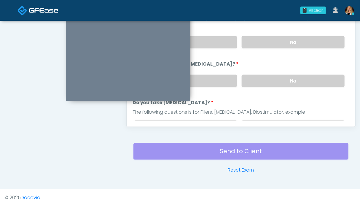
scroll to position [297, 0]
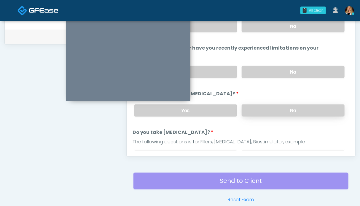
click at [277, 114] on label "No" at bounding box center [293, 110] width 103 height 12
click at [278, 71] on label "No" at bounding box center [293, 72] width 103 height 12
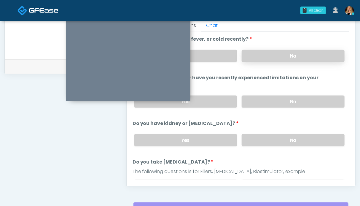
click at [279, 57] on label "No" at bounding box center [293, 56] width 103 height 12
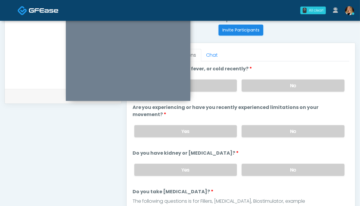
scroll to position [89, 0]
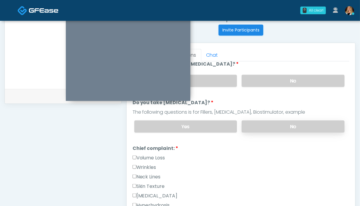
click at [284, 127] on label "No" at bounding box center [293, 127] width 103 height 12
click at [146, 169] on div "Wrinkles" at bounding box center [241, 168] width 217 height 9
click at [147, 176] on label "Neck Lines" at bounding box center [147, 176] width 28 height 7
click at [146, 168] on label "Wrinkles" at bounding box center [145, 167] width 24 height 7
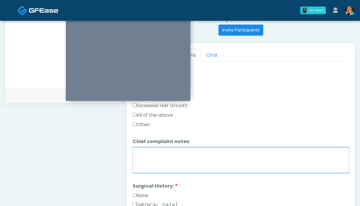
click at [166, 162] on textarea "Chief complaint notes:" at bounding box center [241, 161] width 217 height 26
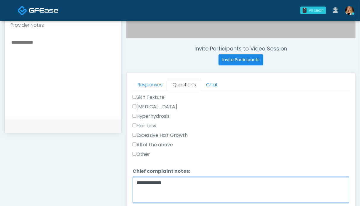
scroll to position [267, 0]
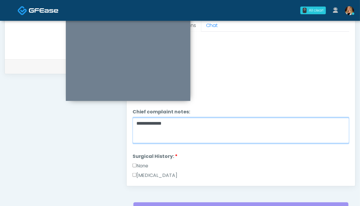
type textarea "**********"
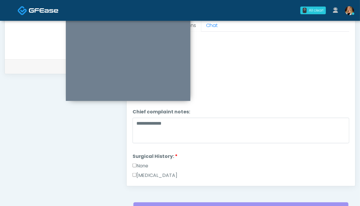
click at [139, 163] on label "None" at bounding box center [141, 165] width 16 height 7
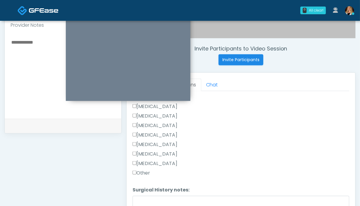
scroll to position [326, 0]
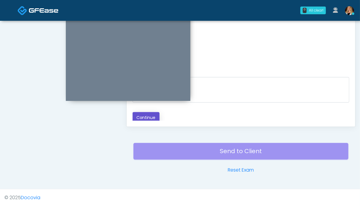
click at [145, 113] on button "Continue" at bounding box center [146, 117] width 27 height 11
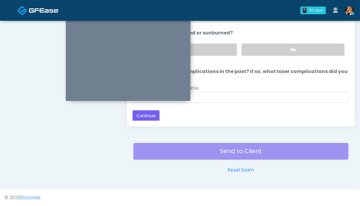
scroll to position [207, 0]
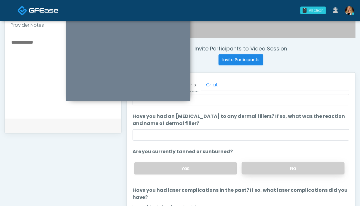
click at [279, 168] on label "No" at bounding box center [293, 168] width 103 height 12
click at [30, 74] on textarea at bounding box center [63, 74] width 105 height 72
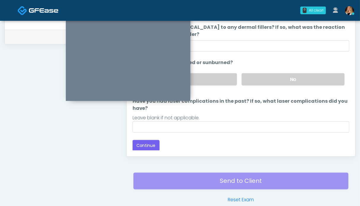
scroll to position [326, 0]
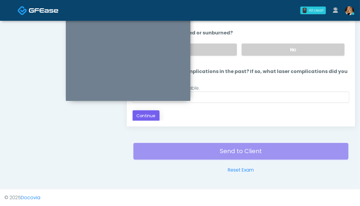
type textarea "**********"
click at [152, 114] on button "Continue" at bounding box center [146, 115] width 27 height 11
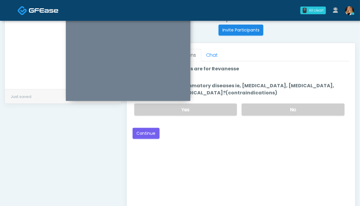
scroll to position [207, 0]
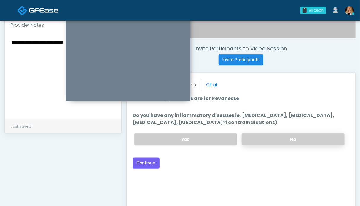
click at [275, 143] on label "No" at bounding box center [293, 139] width 103 height 12
click at [149, 165] on button "Continue" at bounding box center [146, 163] width 27 height 11
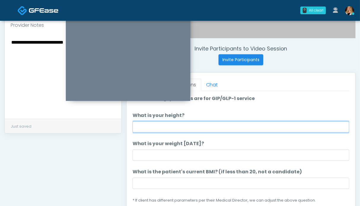
click at [194, 126] on input "What is your height?" at bounding box center [241, 126] width 217 height 11
type input "***"
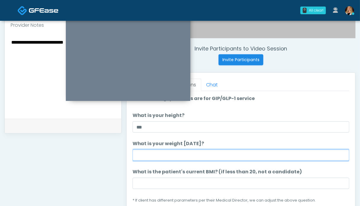
click at [178, 156] on input "What is your weight [DATE]?" at bounding box center [241, 155] width 217 height 11
type input "*******"
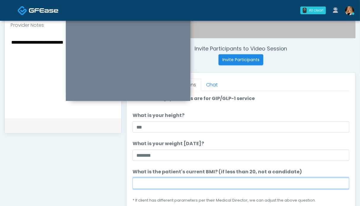
click at [183, 182] on input "What is the patient's current BMI? (if less than 20, not a candidate)" at bounding box center [241, 183] width 217 height 11
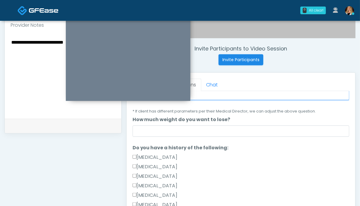
scroll to position [148, 0]
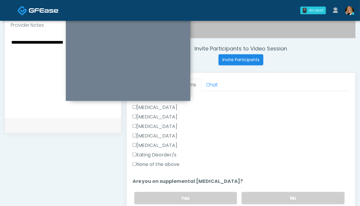
type input "****"
click at [141, 164] on label "None of the above" at bounding box center [156, 164] width 47 height 7
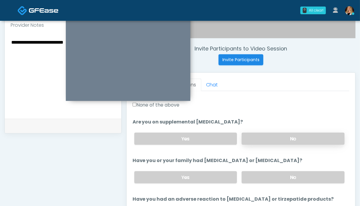
click at [293, 138] on label "No" at bounding box center [293, 139] width 103 height 12
click at [291, 177] on label "No" at bounding box center [293, 177] width 103 height 12
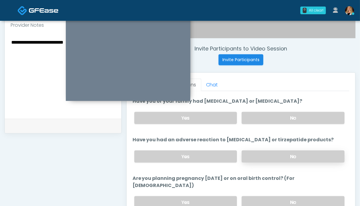
click at [283, 153] on label "No" at bounding box center [293, 156] width 103 height 12
click at [280, 196] on label "No" at bounding box center [293, 202] width 103 height 12
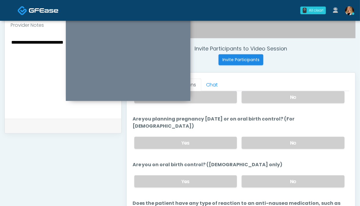
scroll to position [334, 0]
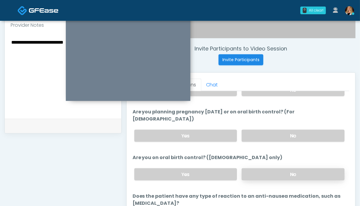
drag, startPoint x: 282, startPoint y: 167, endPoint x: 278, endPoint y: 163, distance: 5.3
click at [282, 168] on label "No" at bounding box center [293, 174] width 103 height 12
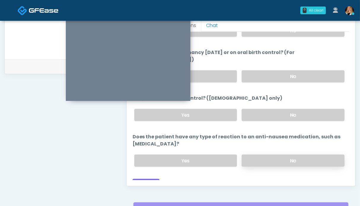
drag, startPoint x: 279, startPoint y: 149, endPoint x: 258, endPoint y: 152, distance: 21.0
click at [279, 155] on label "No" at bounding box center [293, 161] width 103 height 12
click at [155, 179] on button "Continue" at bounding box center [146, 184] width 27 height 11
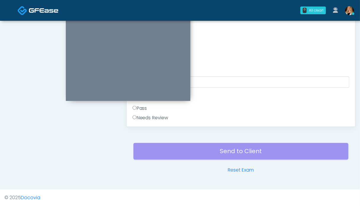
scroll to position [237, 0]
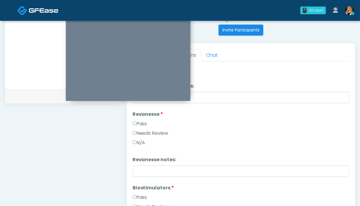
click at [142, 123] on label "Pass" at bounding box center [140, 123] width 15 height 7
click at [142, 196] on label "Pass" at bounding box center [140, 197] width 15 height 7
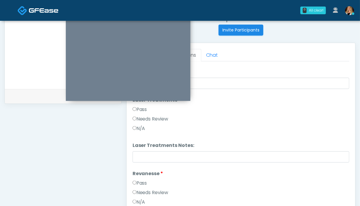
click at [142, 111] on label "Pass" at bounding box center [140, 109] width 15 height 7
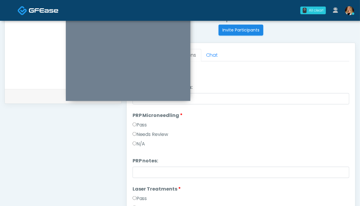
click at [145, 123] on label "Pass" at bounding box center [140, 124] width 15 height 7
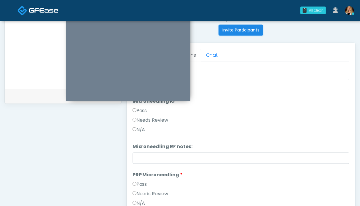
click at [143, 111] on label "Pass" at bounding box center [140, 110] width 15 height 7
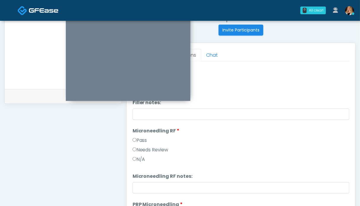
scroll to position [37, 0]
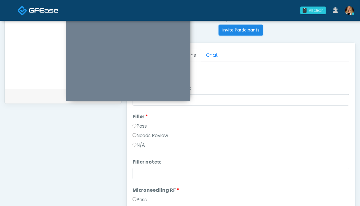
click at [137, 123] on label "Pass" at bounding box center [140, 126] width 15 height 7
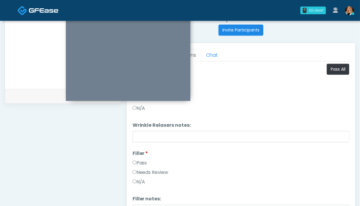
scroll to position [207, 0]
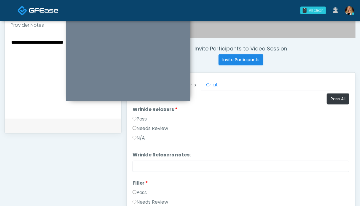
click at [141, 118] on label "Pass" at bounding box center [140, 118] width 15 height 7
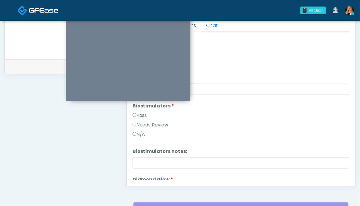
scroll to position [445, 0]
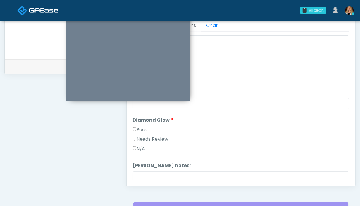
click at [142, 131] on label "Pass" at bounding box center [140, 129] width 15 height 7
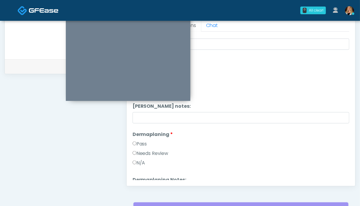
click at [141, 144] on label "Pass" at bounding box center [140, 143] width 15 height 7
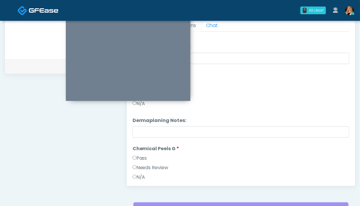
click at [141, 159] on label "Pass" at bounding box center [140, 158] width 15 height 7
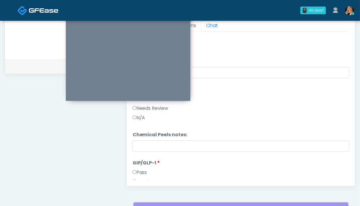
scroll to position [683, 0]
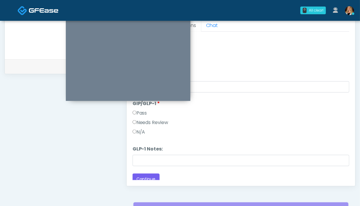
click at [145, 123] on label "Needs Review" at bounding box center [151, 122] width 36 height 7
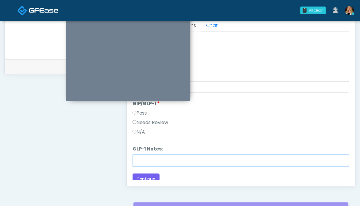
click at [147, 160] on input "GLP-1 Notes:" at bounding box center [241, 160] width 217 height 11
type input "********"
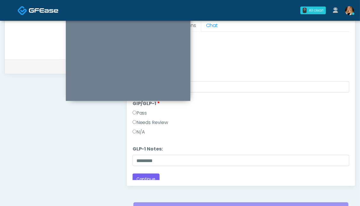
click at [51, 39] on textarea "**********" at bounding box center [63, 15] width 105 height 72
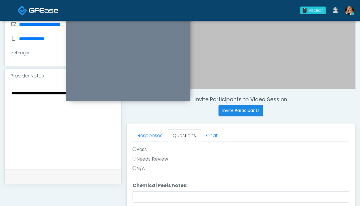
scroll to position [97, 0]
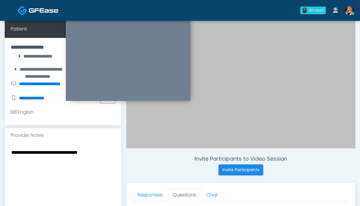
click at [102, 150] on textarea "**********" at bounding box center [63, 184] width 105 height 72
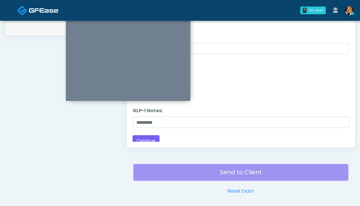
scroll to position [687, 0]
type textarea "**********"
click at [154, 136] on button "Continue" at bounding box center [146, 136] width 27 height 11
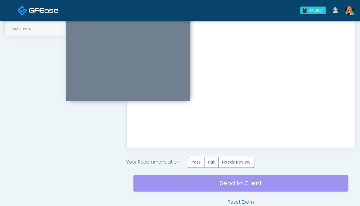
scroll to position [0, 0]
click at [197, 166] on label "Pass" at bounding box center [196, 162] width 17 height 11
click at [224, 186] on div "Send to Client Reset Exam" at bounding box center [241, 187] width 215 height 38
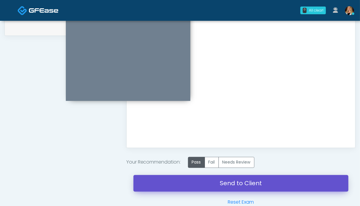
click at [248, 186] on link "Send to Client" at bounding box center [241, 183] width 215 height 17
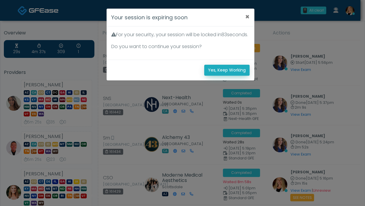
click at [221, 76] on button "Yes, Keep Working" at bounding box center [226, 70] width 45 height 11
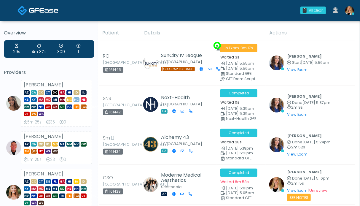
click at [44, 13] on img at bounding box center [44, 10] width 30 height 6
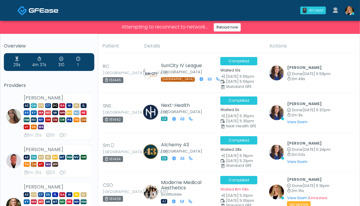
click at [30, 8] on img at bounding box center [44, 10] width 30 height 6
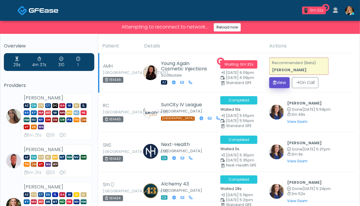
click at [278, 88] on button "View" at bounding box center [280, 82] width 20 height 11
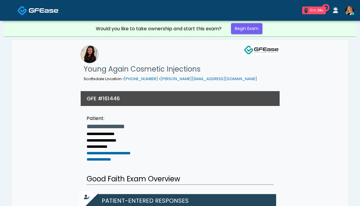
click at [242, 30] on link "Begin Exam" at bounding box center [246, 28] width 31 height 11
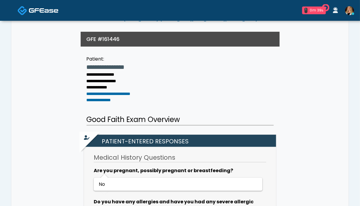
scroll to position [148, 0]
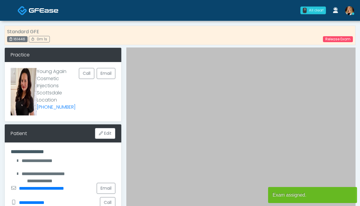
scroll to position [119, 0]
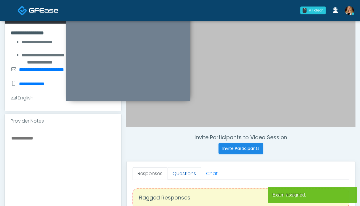
click at [180, 171] on link "Questions" at bounding box center [185, 173] width 34 height 12
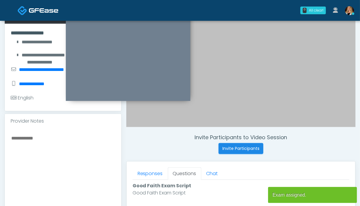
scroll to position [237, 0]
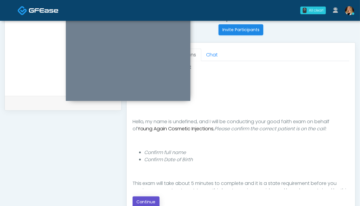
click at [148, 199] on button "Continue" at bounding box center [146, 201] width 27 height 11
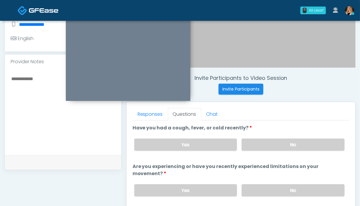
scroll to position [326, 0]
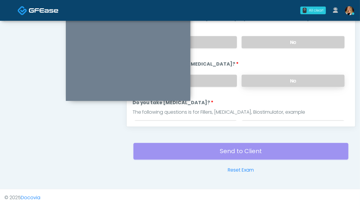
click at [262, 78] on label "No" at bounding box center [293, 81] width 103 height 12
drag, startPoint x: 285, startPoint y: 41, endPoint x: 285, endPoint y: 64, distance: 23.5
click at [285, 41] on label "No" at bounding box center [293, 42] width 103 height 12
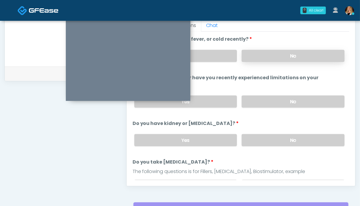
click at [287, 55] on label "No" at bounding box center [293, 56] width 103 height 12
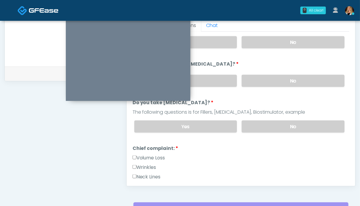
drag, startPoint x: 288, startPoint y: 124, endPoint x: 213, endPoint y: 155, distance: 80.6
click at [288, 124] on label "No" at bounding box center [293, 127] width 103 height 12
drag, startPoint x: 156, startPoint y: 164, endPoint x: 154, endPoint y: 156, distance: 8.9
click at [156, 164] on label "Wrinkles" at bounding box center [145, 167] width 24 height 7
click at [154, 156] on label "Volume Loss" at bounding box center [149, 157] width 33 height 7
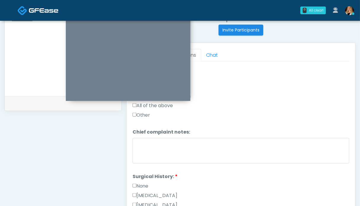
scroll to position [237, 0]
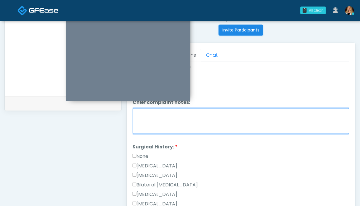
click at [160, 117] on textarea "Chief complaint notes:" at bounding box center [241, 121] width 217 height 26
type textarea "******"
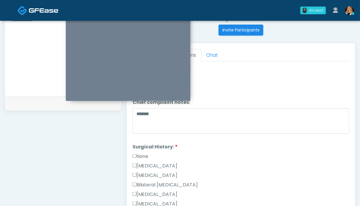
click at [146, 153] on label "None" at bounding box center [141, 156] width 16 height 7
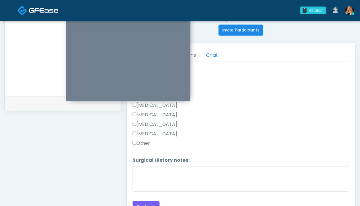
scroll to position [267, 0]
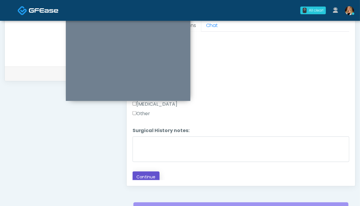
click at [146, 174] on button "Continue" at bounding box center [146, 177] width 27 height 11
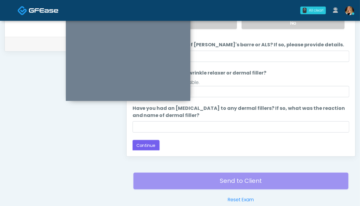
scroll to position [0, 0]
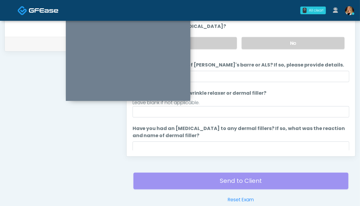
click at [289, 44] on label "No" at bounding box center [293, 43] width 103 height 12
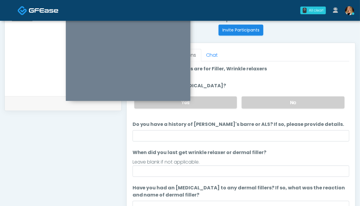
scroll to position [20, 0]
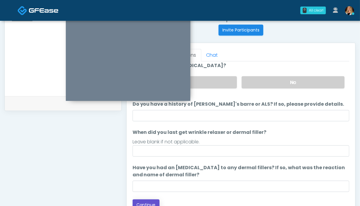
click at [152, 199] on button "Continue" at bounding box center [146, 204] width 27 height 11
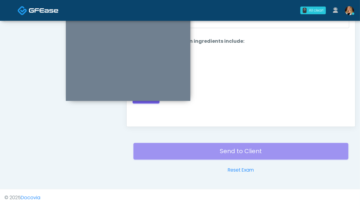
scroll to position [237, 0]
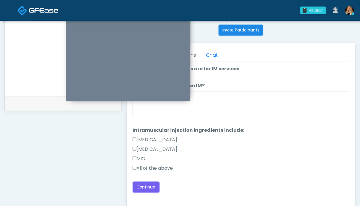
click at [157, 167] on label "All of the above" at bounding box center [153, 168] width 41 height 7
click at [150, 189] on button "Continue" at bounding box center [146, 187] width 27 height 11
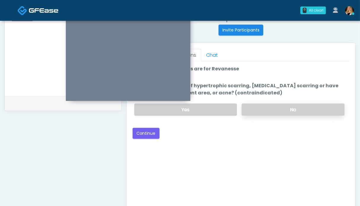
click at [270, 108] on label "No" at bounding box center [293, 110] width 103 height 12
click at [152, 134] on button "Continue" at bounding box center [146, 133] width 27 height 11
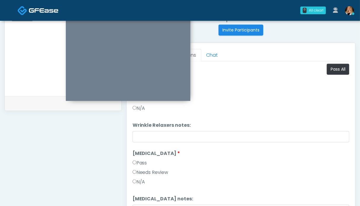
click at [139, 163] on label "Pass" at bounding box center [140, 162] width 15 height 7
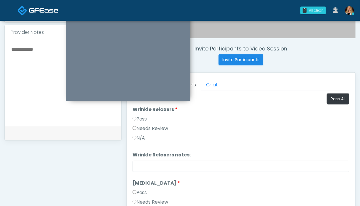
scroll to position [178, 0]
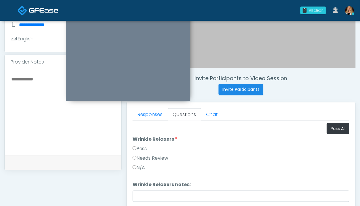
click at [145, 145] on label "Pass" at bounding box center [140, 148] width 15 height 7
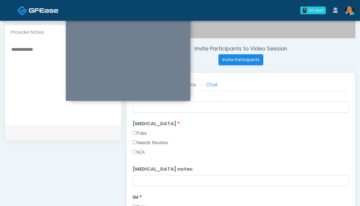
scroll to position [89, 0]
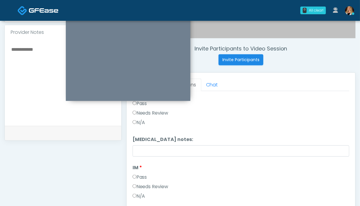
click at [145, 178] on label "Pass" at bounding box center [140, 177] width 15 height 7
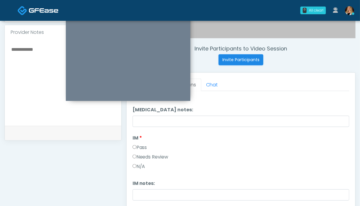
scroll to position [171, 0]
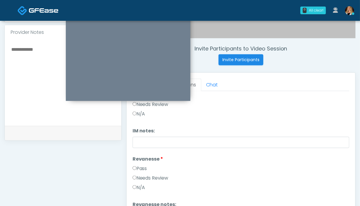
click at [141, 168] on label "Pass" at bounding box center [140, 168] width 15 height 7
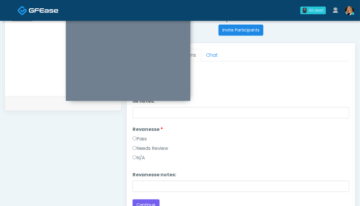
scroll to position [0, 0]
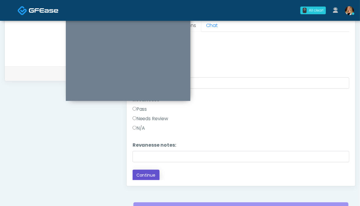
click at [152, 174] on button "Continue" at bounding box center [146, 175] width 27 height 11
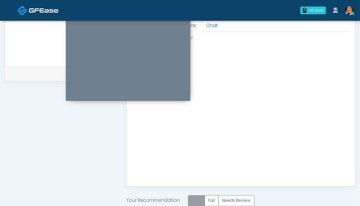
click at [194, 196] on label "Pass" at bounding box center [196, 200] width 17 height 11
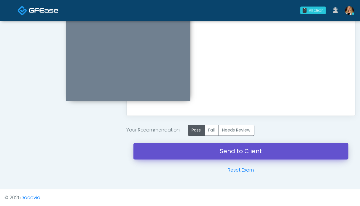
drag, startPoint x: 215, startPoint y: 149, endPoint x: 214, endPoint y: 37, distance: 111.6
click at [216, 149] on link "Send to Client" at bounding box center [241, 151] width 215 height 17
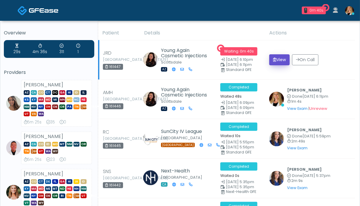
click at [279, 65] on button "View" at bounding box center [280, 59] width 20 height 11
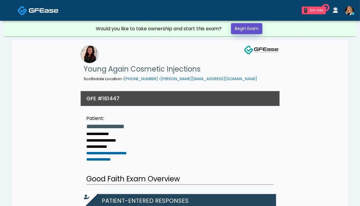
click at [244, 30] on link "Begin Exam" at bounding box center [246, 28] width 31 height 11
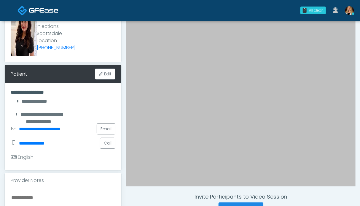
scroll to position [178, 0]
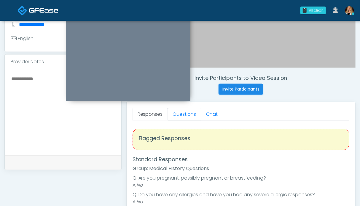
drag, startPoint x: 189, startPoint y: 116, endPoint x: 135, endPoint y: 117, distance: 54.3
click at [189, 116] on link "Questions" at bounding box center [185, 114] width 34 height 12
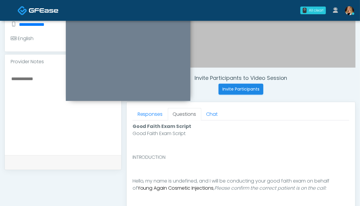
scroll to position [326, 0]
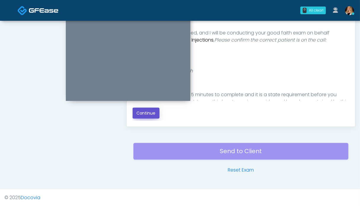
click at [144, 112] on button "Continue" at bounding box center [146, 113] width 27 height 11
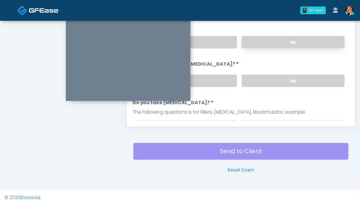
drag, startPoint x: 305, startPoint y: 78, endPoint x: 303, endPoint y: 45, distance: 33.0
click at [305, 78] on label "No" at bounding box center [293, 81] width 103 height 12
click at [302, 39] on label "No" at bounding box center [293, 42] width 103 height 12
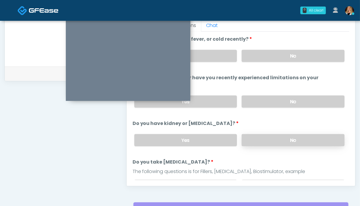
scroll to position [237, 0]
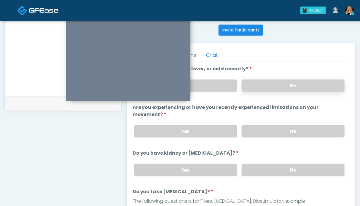
click at [287, 82] on label "No" at bounding box center [293, 86] width 103 height 12
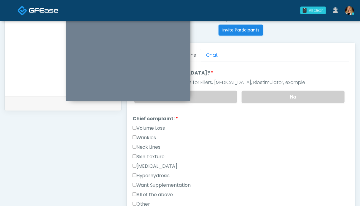
click at [141, 134] on label "Wrinkles" at bounding box center [145, 137] width 24 height 7
click at [144, 145] on label "Neck Lines" at bounding box center [147, 147] width 28 height 7
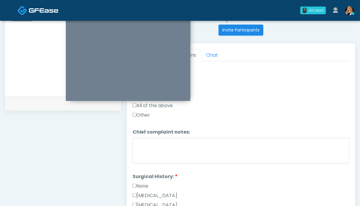
click at [143, 183] on label "None" at bounding box center [141, 186] width 16 height 7
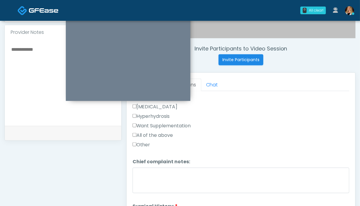
scroll to position [237, 0]
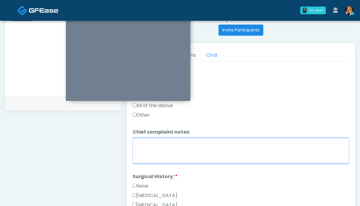
click at [193, 144] on textarea "Chief complaint notes:" at bounding box center [241, 151] width 217 height 26
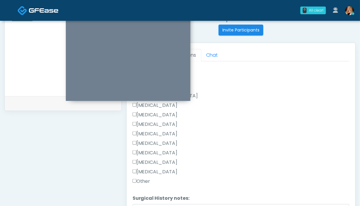
scroll to position [364, 0]
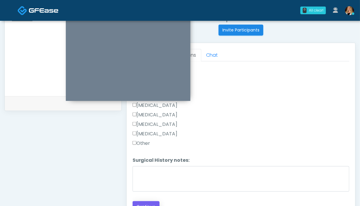
type textarea "*****"
click at [151, 202] on button "Continue" at bounding box center [146, 206] width 27 height 11
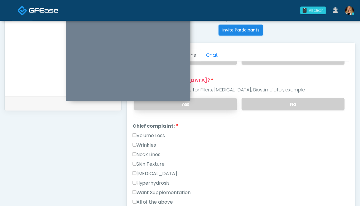
drag, startPoint x: 278, startPoint y: 103, endPoint x: 232, endPoint y: 106, distance: 46.1
click at [277, 103] on label "No" at bounding box center [293, 104] width 103 height 12
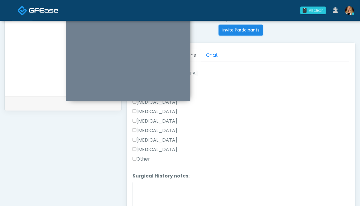
scroll to position [364, 0]
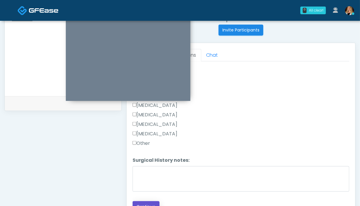
click at [151, 202] on button "Continue" at bounding box center [146, 206] width 27 height 11
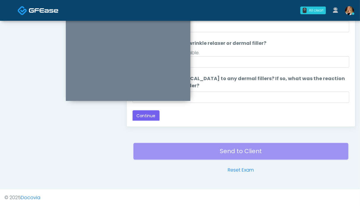
scroll to position [267, 0]
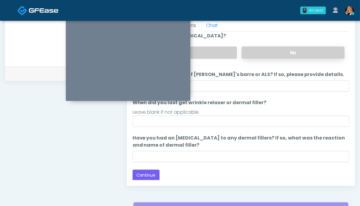
click at [278, 53] on label "No" at bounding box center [293, 53] width 103 height 12
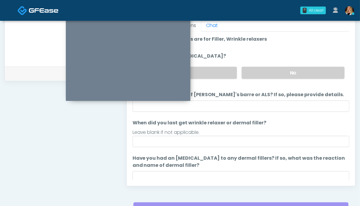
scroll to position [20, 0]
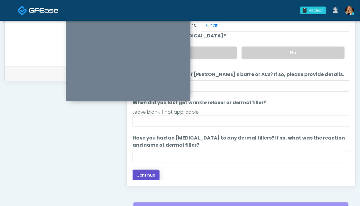
click at [155, 175] on button "Continue" at bounding box center [146, 175] width 27 height 11
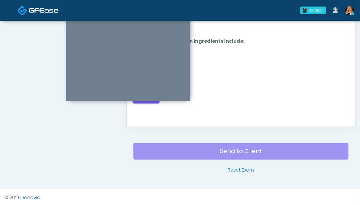
scroll to position [237, 0]
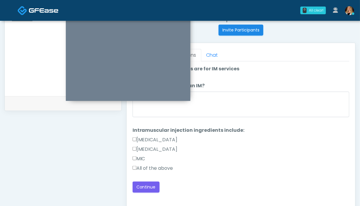
click at [152, 166] on label "All of the above" at bounding box center [153, 168] width 41 height 7
click at [150, 186] on button "Continue" at bounding box center [146, 187] width 27 height 11
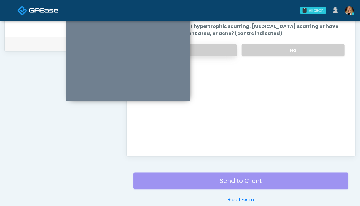
scroll to position [207, 0]
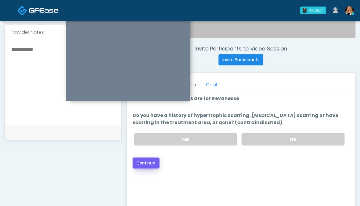
drag, startPoint x: 294, startPoint y: 141, endPoint x: 156, endPoint y: 158, distance: 138.8
click at [293, 140] on label "No" at bounding box center [293, 139] width 103 height 12
click at [150, 162] on button "Continue" at bounding box center [146, 163] width 27 height 11
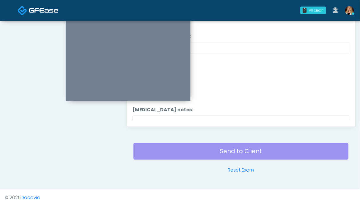
scroll to position [267, 0]
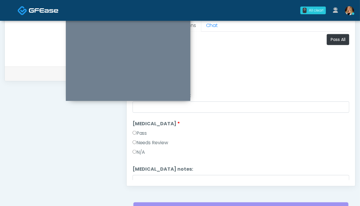
click at [143, 134] on label "Pass" at bounding box center [140, 133] width 15 height 7
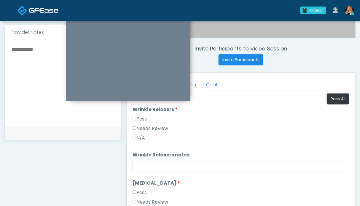
click at [143, 120] on label "Pass" at bounding box center [140, 118] width 15 height 7
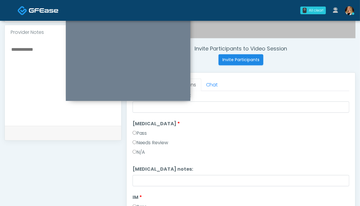
scroll to position [89, 0]
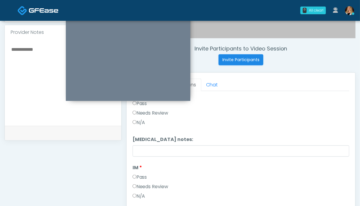
click at [137, 178] on label "Pass" at bounding box center [140, 177] width 15 height 7
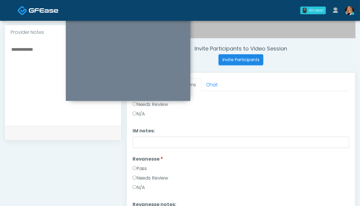
click at [146, 170] on label "Pass" at bounding box center [140, 168] width 15 height 7
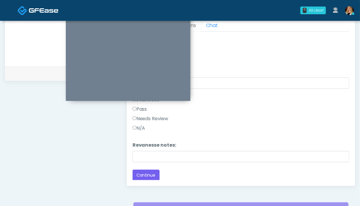
scroll to position [297, 0]
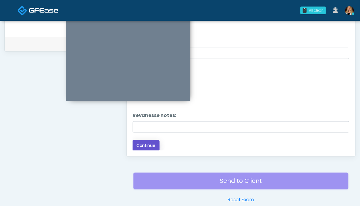
click at [147, 146] on button "Continue" at bounding box center [146, 145] width 27 height 11
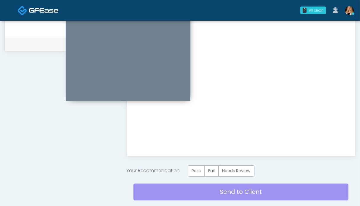
scroll to position [0, 0]
click at [196, 169] on label "Pass" at bounding box center [196, 171] width 17 height 11
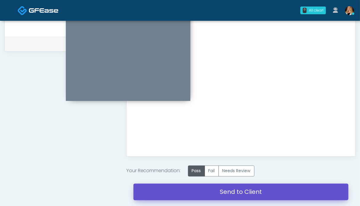
drag, startPoint x: 236, startPoint y: 195, endPoint x: 210, endPoint y: 31, distance: 165.7
click at [236, 194] on link "Send to Client" at bounding box center [241, 192] width 215 height 17
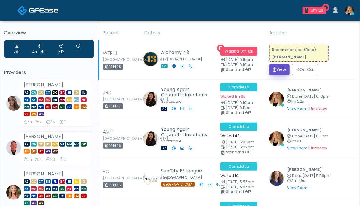
click at [280, 69] on button "View" at bounding box center [280, 69] width 20 height 11
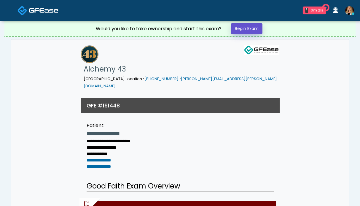
click at [238, 31] on link "Begin Exam" at bounding box center [246, 28] width 31 height 11
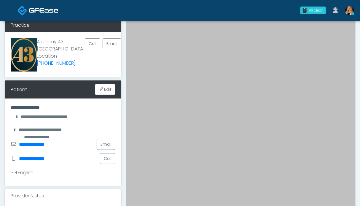
scroll to position [119, 0]
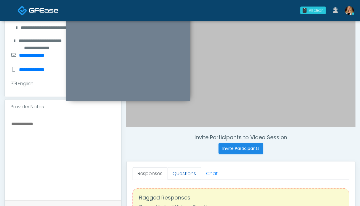
click at [179, 174] on link "Questions" at bounding box center [185, 173] width 34 height 12
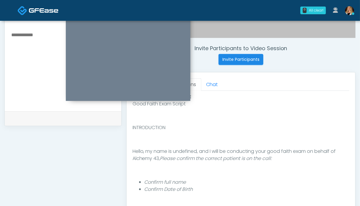
scroll to position [237, 0]
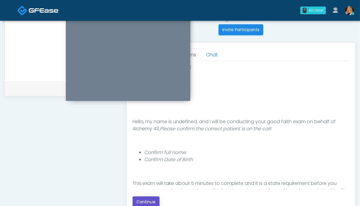
click at [147, 200] on button "Continue" at bounding box center [146, 201] width 27 height 11
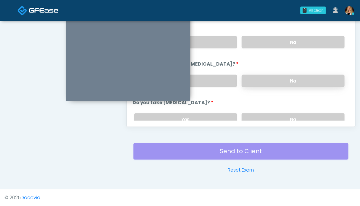
click at [300, 81] on label "No" at bounding box center [293, 81] width 103 height 12
click at [287, 40] on label "No" at bounding box center [293, 42] width 103 height 12
click at [286, 120] on label "No" at bounding box center [293, 119] width 103 height 12
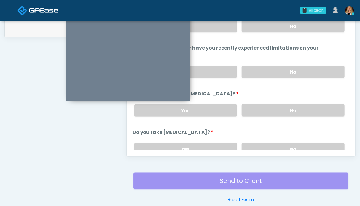
scroll to position [267, 0]
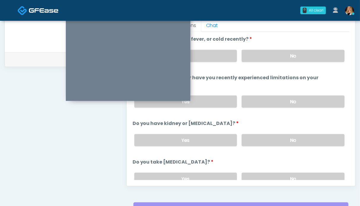
drag, startPoint x: 282, startPoint y: 58, endPoint x: 202, endPoint y: 61, distance: 79.9
click at [281, 58] on label "No" at bounding box center [293, 56] width 103 height 12
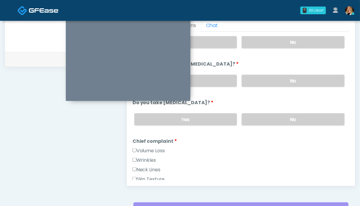
click at [141, 158] on label "Wrinkles" at bounding box center [145, 160] width 24 height 7
click at [148, 167] on label "Neck Lines" at bounding box center [147, 169] width 28 height 7
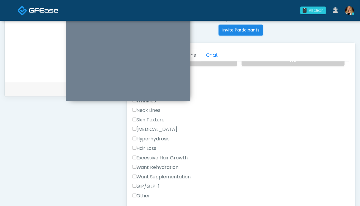
scroll to position [178, 0]
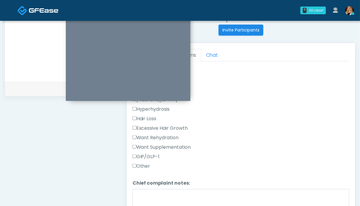
click at [166, 136] on label "Want Rehydration" at bounding box center [156, 137] width 46 height 7
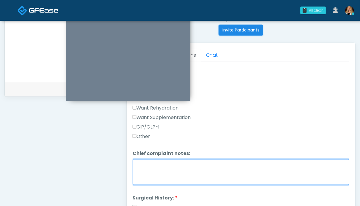
click at [191, 179] on textarea "Chief complaint notes:" at bounding box center [241, 172] width 217 height 26
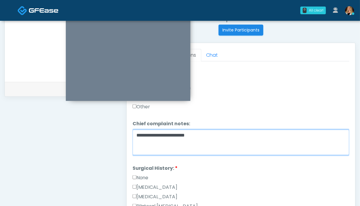
scroll to position [267, 0]
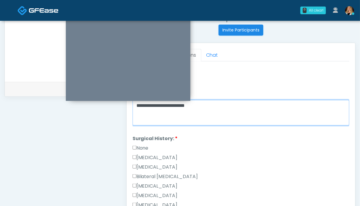
type textarea "**********"
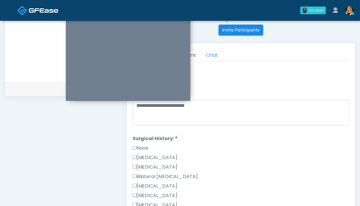
click at [140, 145] on label "None" at bounding box center [141, 148] width 16 height 7
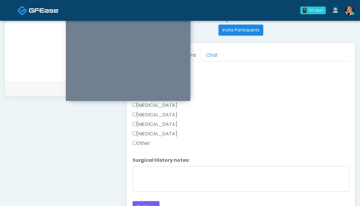
scroll to position [326, 0]
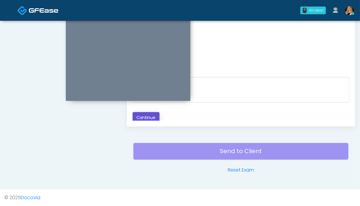
click at [144, 117] on button "Continue" at bounding box center [146, 117] width 27 height 11
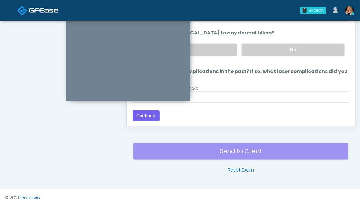
scroll to position [267, 0]
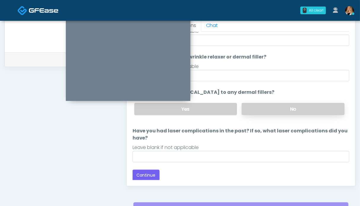
click at [291, 107] on label "No" at bounding box center [293, 109] width 103 height 12
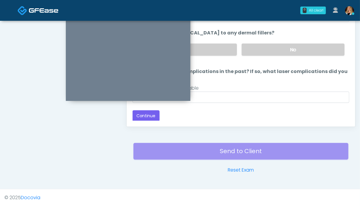
scroll to position [297, 0]
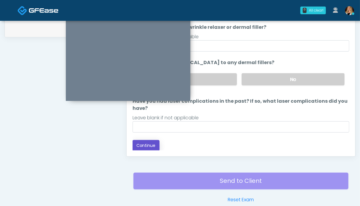
click at [151, 146] on button "Continue" at bounding box center [146, 145] width 27 height 11
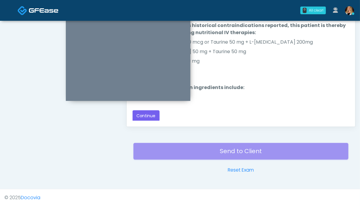
scroll to position [237, 0]
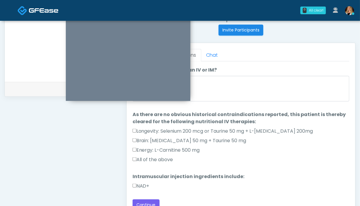
click at [151, 159] on label "All of the above" at bounding box center [153, 159] width 41 height 7
click at [144, 184] on label "NAD+" at bounding box center [141, 186] width 17 height 7
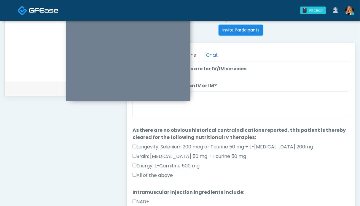
scroll to position [16, 0]
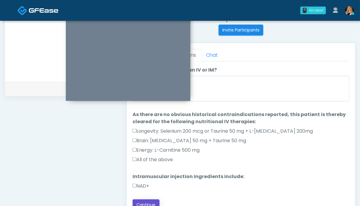
click at [150, 201] on button "Continue" at bounding box center [146, 204] width 27 height 11
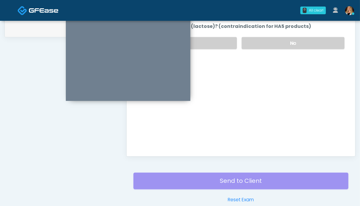
scroll to position [267, 0]
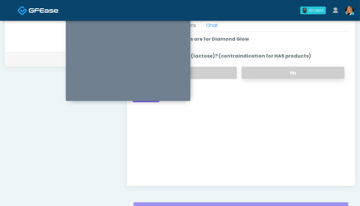
click at [280, 73] on label "No" at bounding box center [293, 73] width 103 height 12
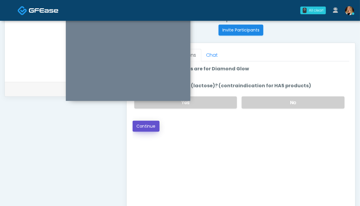
click at [147, 127] on button "Continue" at bounding box center [146, 126] width 27 height 11
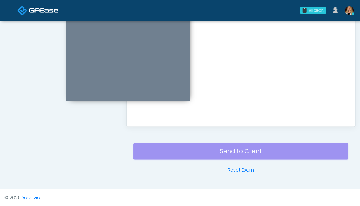
scroll to position [267, 0]
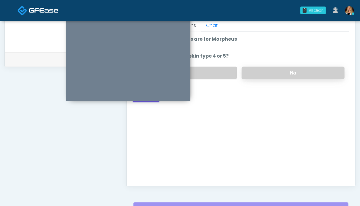
click at [287, 74] on label "No" at bounding box center [293, 73] width 103 height 12
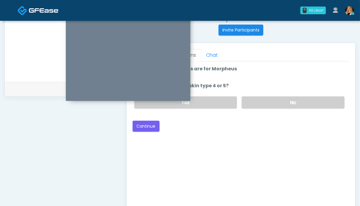
scroll to position [207, 0]
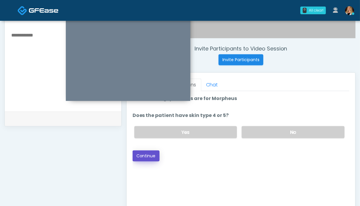
click at [143, 154] on button "Continue" at bounding box center [146, 155] width 27 height 11
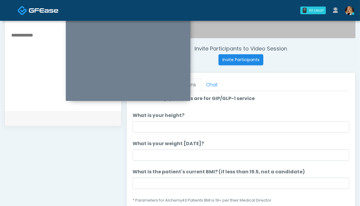
scroll to position [237, 0]
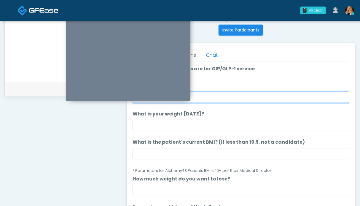
click at [239, 92] on input "What is your height?" at bounding box center [241, 97] width 217 height 11
type input "***"
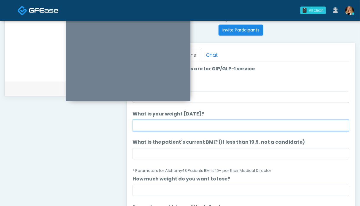
click at [238, 128] on input "What is your weight today?" at bounding box center [241, 125] width 217 height 11
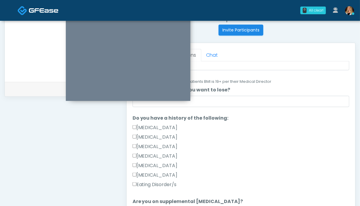
scroll to position [178, 0]
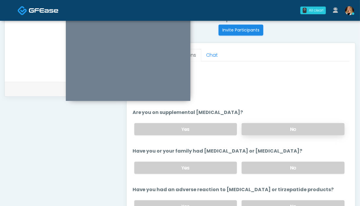
type input "*******"
click at [269, 127] on label "No" at bounding box center [293, 129] width 103 height 12
click at [268, 171] on label "No" at bounding box center [293, 168] width 103 height 12
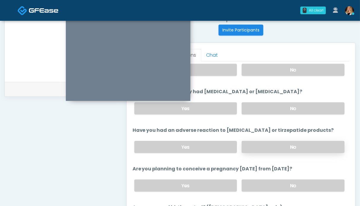
click at [275, 144] on label "No" at bounding box center [293, 147] width 103 height 12
click at [273, 180] on label "No" at bounding box center [293, 186] width 103 height 12
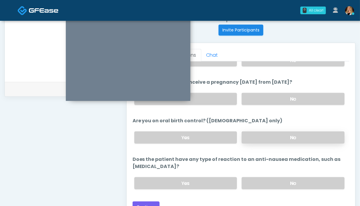
click at [278, 139] on label "No" at bounding box center [293, 137] width 103 height 12
click at [278, 182] on label "No" at bounding box center [293, 183] width 103 height 12
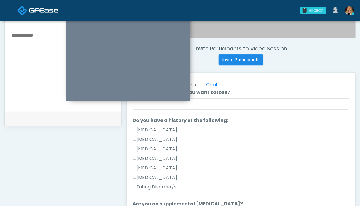
scroll to position [27, 0]
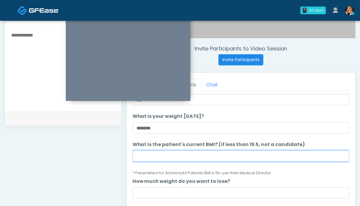
click at [191, 158] on input "What is the patient's current BMI? (if less than 19.5, not a candidate)" at bounding box center [241, 155] width 217 height 11
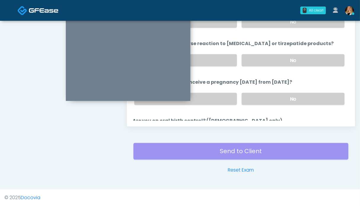
scroll to position [324, 0]
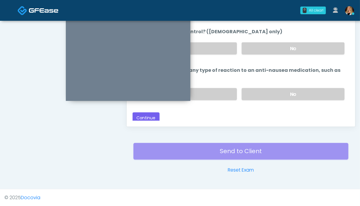
type input "****"
click at [144, 115] on button "Continue" at bounding box center [146, 117] width 27 height 11
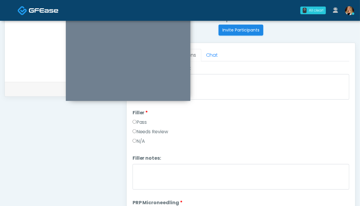
scroll to position [0, 0]
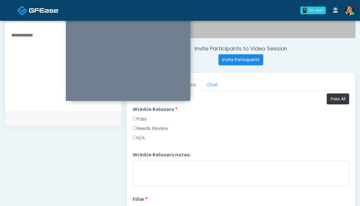
click at [142, 118] on label "Pass" at bounding box center [140, 118] width 15 height 7
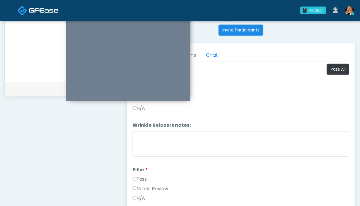
scroll to position [267, 0]
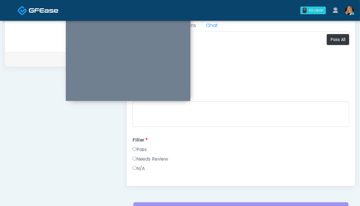
click at [142, 149] on label "Pass" at bounding box center [140, 149] width 15 height 7
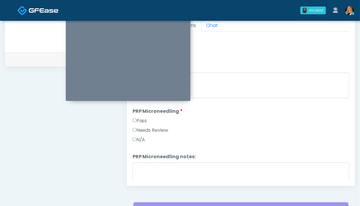
scroll to position [89, 0]
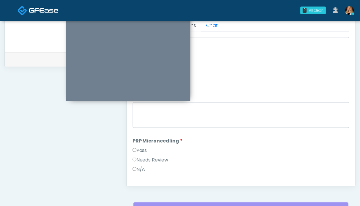
click at [139, 149] on label "Pass" at bounding box center [140, 150] width 15 height 7
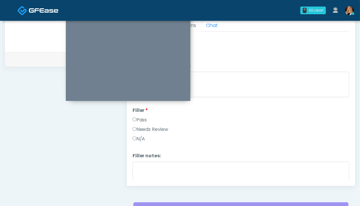
scroll to position [178, 0]
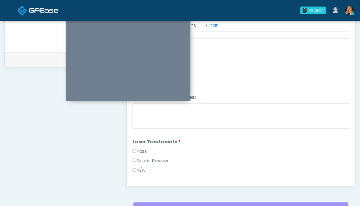
click at [138, 150] on label "Pass" at bounding box center [140, 151] width 15 height 7
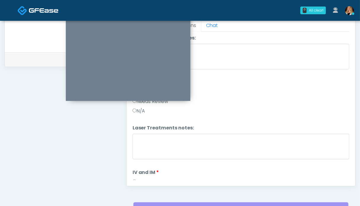
scroll to position [267, 0]
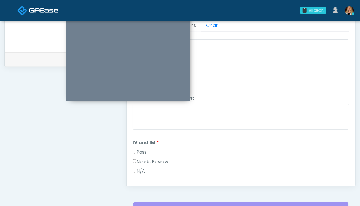
click at [141, 149] on label "Pass" at bounding box center [140, 152] width 15 height 7
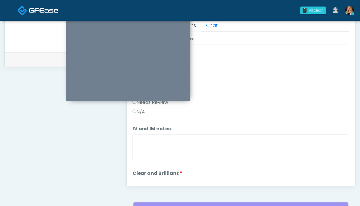
scroll to position [356, 0]
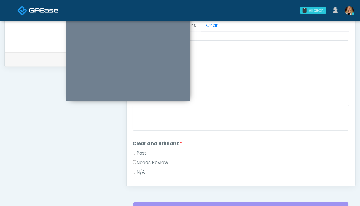
click at [140, 150] on label "Pass" at bounding box center [140, 153] width 15 height 7
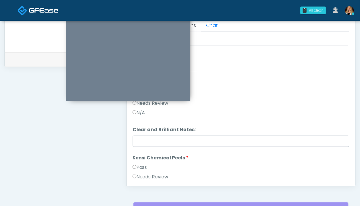
click at [138, 166] on label "Pass" at bounding box center [140, 167] width 15 height 7
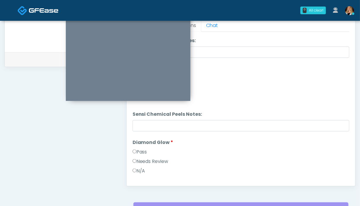
drag, startPoint x: 143, startPoint y: 149, endPoint x: 196, endPoint y: 141, distance: 53.4
click at [143, 149] on label "Pass" at bounding box center [140, 151] width 15 height 7
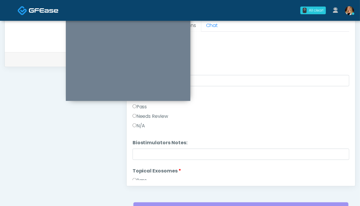
scroll to position [653, 0]
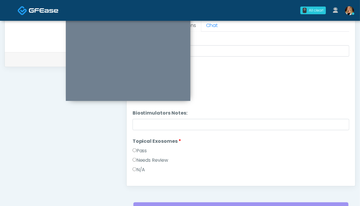
click at [142, 150] on label "Pass" at bounding box center [140, 150] width 15 height 7
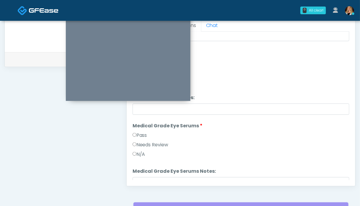
click at [142, 135] on label "Pass" at bounding box center [140, 135] width 15 height 7
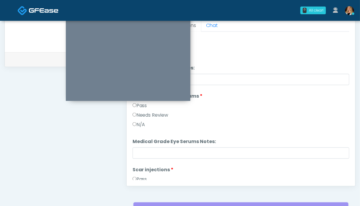
click at [142, 176] on label "Pass" at bounding box center [140, 179] width 15 height 7
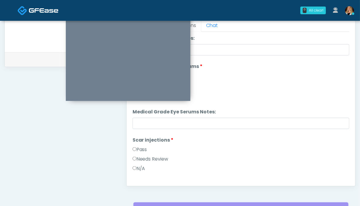
scroll to position [861, 0]
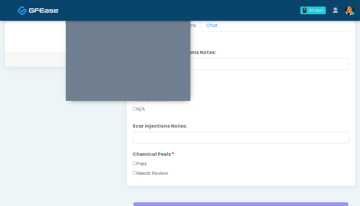
click at [137, 162] on label "Pass" at bounding box center [140, 163] width 15 height 7
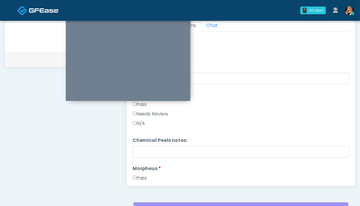
click at [142, 175] on label "Pass" at bounding box center [140, 178] width 15 height 7
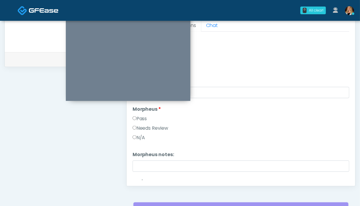
scroll to position [1009, 0]
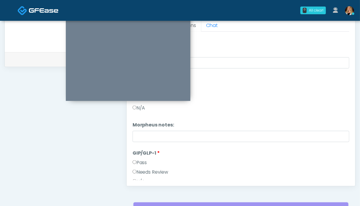
click at [142, 159] on label "Pass" at bounding box center [140, 162] width 15 height 7
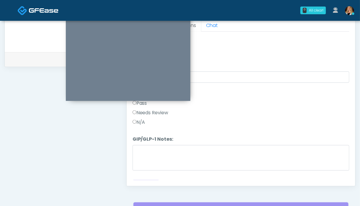
scroll to position [1077, 0]
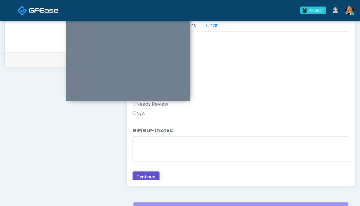
click at [146, 174] on button "Continue" at bounding box center [146, 177] width 27 height 11
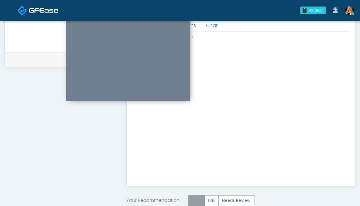
click at [196, 199] on label "Pass" at bounding box center [196, 200] width 17 height 11
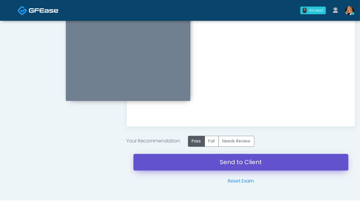
click at [234, 162] on link "Send to Client" at bounding box center [241, 162] width 215 height 17
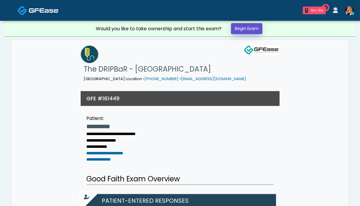
click at [243, 30] on link "Begin Exam" at bounding box center [246, 28] width 31 height 11
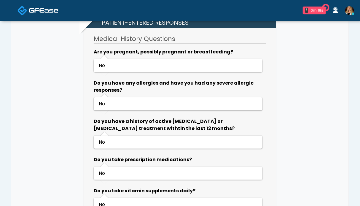
scroll to position [208, 0]
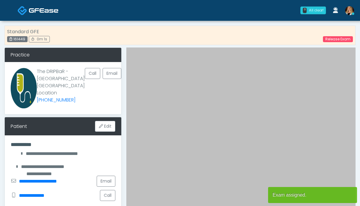
scroll to position [119, 0]
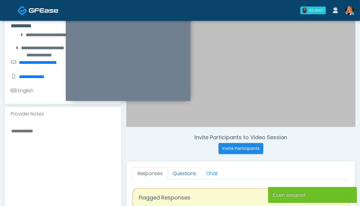
click at [178, 171] on link "Questions" at bounding box center [185, 173] width 34 height 12
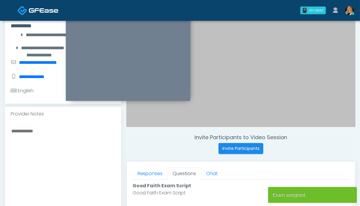
scroll to position [267, 0]
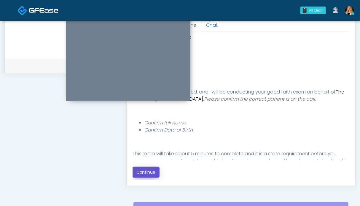
click at [146, 176] on button "Continue" at bounding box center [146, 172] width 27 height 11
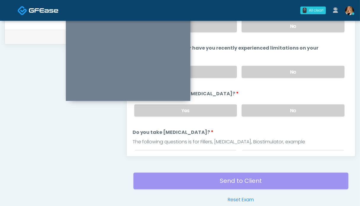
scroll to position [267, 0]
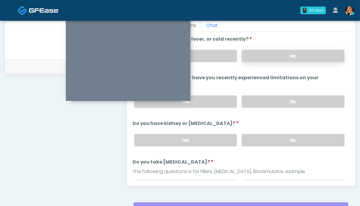
click at [276, 53] on label "No" at bounding box center [293, 56] width 103 height 12
click at [281, 99] on label "No" at bounding box center [293, 102] width 103 height 12
click at [282, 135] on label "No" at bounding box center [293, 140] width 103 height 12
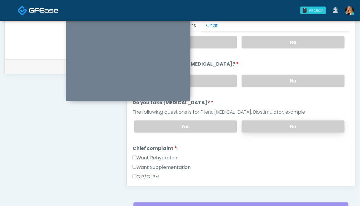
click at [280, 121] on label "No" at bounding box center [293, 127] width 103 height 12
click at [152, 155] on label "Want Rehydration" at bounding box center [156, 157] width 46 height 7
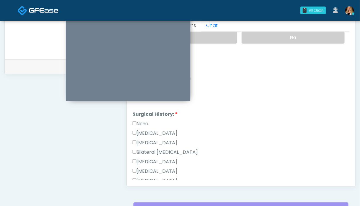
drag, startPoint x: 139, startPoint y: 120, endPoint x: 172, endPoint y: 125, distance: 33.3
click at [139, 120] on label "None" at bounding box center [141, 123] width 16 height 7
click at [142, 123] on label "None" at bounding box center [141, 123] width 16 height 7
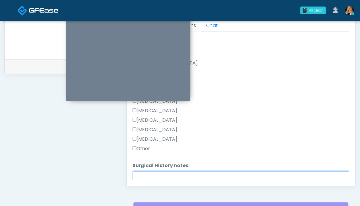
click at [207, 177] on textarea "Surgical History notes:" at bounding box center [241, 185] width 217 height 26
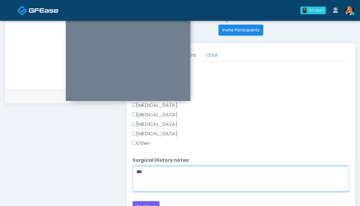
scroll to position [267, 0]
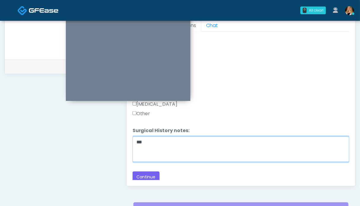
type textarea "**"
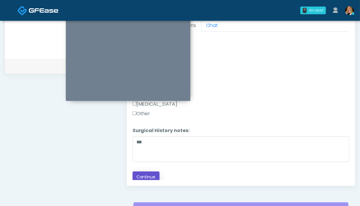
click at [153, 176] on button "Continue" at bounding box center [146, 177] width 27 height 11
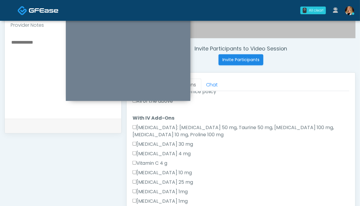
scroll to position [213, 0]
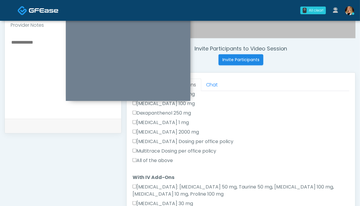
click at [159, 159] on label "All of the above" at bounding box center [153, 160] width 41 height 7
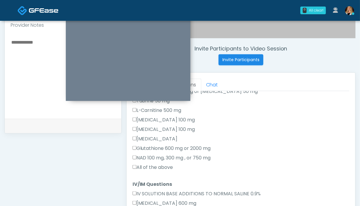
click at [160, 166] on label "All of the above" at bounding box center [153, 167] width 41 height 7
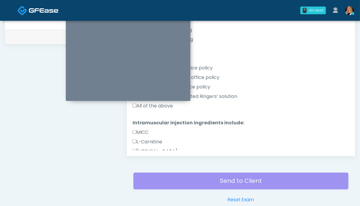
scroll to position [297, 0]
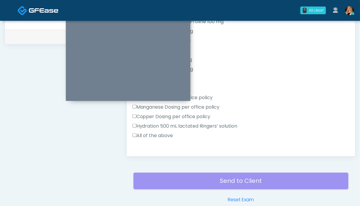
click at [164, 124] on div "Hydration 500 mL lactated Ringers’ solution" at bounding box center [241, 127] width 217 height 9
click at [159, 132] on label "All of the above" at bounding box center [153, 135] width 41 height 7
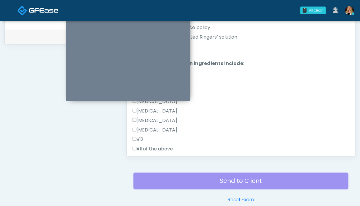
scroll to position [401, 0]
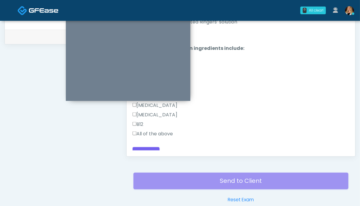
click at [164, 130] on label "All of the above" at bounding box center [153, 133] width 41 height 7
click at [149, 147] on button "Continue" at bounding box center [146, 152] width 27 height 11
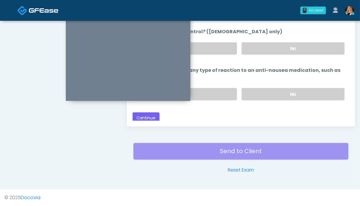
scroll to position [267, 0]
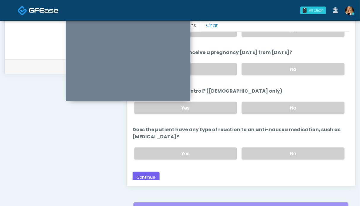
drag, startPoint x: 281, startPoint y: 151, endPoint x: 284, endPoint y: 116, distance: 34.9
click at [282, 151] on label "No" at bounding box center [293, 154] width 103 height 12
click at [285, 103] on label "No" at bounding box center [293, 108] width 103 height 12
click at [285, 71] on label "No" at bounding box center [293, 69] width 103 height 12
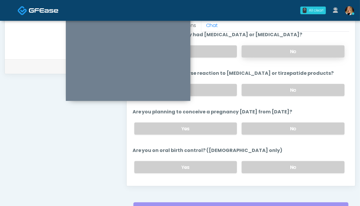
drag, startPoint x: 271, startPoint y: 89, endPoint x: 275, endPoint y: 51, distance: 38.3
click at [271, 89] on label "No" at bounding box center [293, 90] width 103 height 12
click at [274, 49] on label "No" at bounding box center [293, 51] width 103 height 12
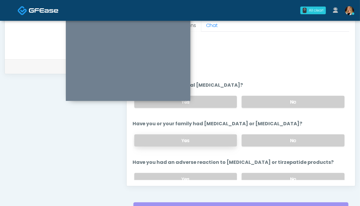
drag, startPoint x: 291, startPoint y: 96, endPoint x: 200, endPoint y: 145, distance: 102.5
click at [290, 96] on label "No" at bounding box center [293, 102] width 103 height 12
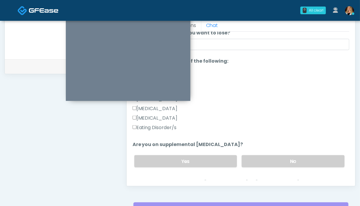
scroll to position [5, 0]
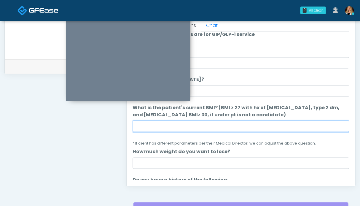
click at [188, 127] on input "What is the patient's current BMI? (BMI > 27 with hx of hypertension, type 2 dm…" at bounding box center [241, 126] width 217 height 11
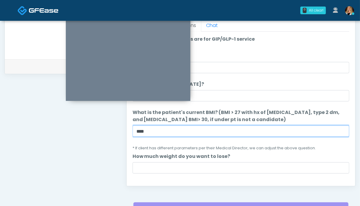
type input "****"
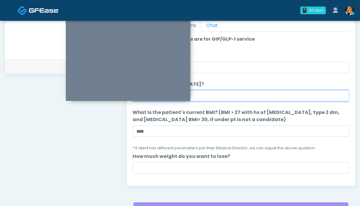
click at [203, 99] on input "What is your weight today?" at bounding box center [241, 95] width 217 height 11
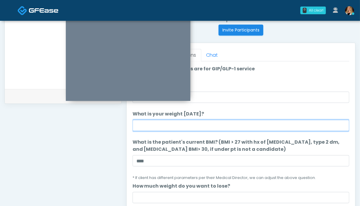
scroll to position [207, 0]
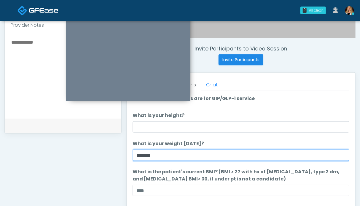
type input "*******"
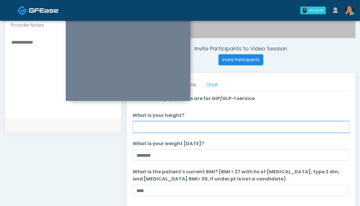
click at [194, 127] on input "What is your height?" at bounding box center [241, 126] width 217 height 11
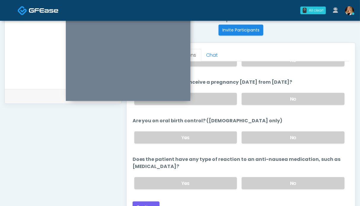
scroll to position [267, 0]
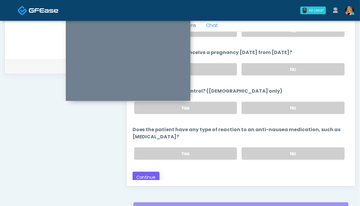
type input "***"
click at [150, 176] on button "Continue" at bounding box center [146, 177] width 27 height 11
click at [37, 43] on textarea at bounding box center [63, 15] width 105 height 72
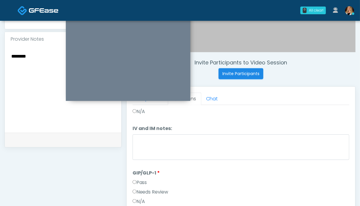
scroll to position [223, 0]
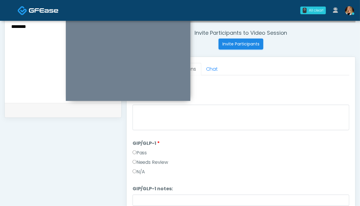
type textarea "*******"
click at [144, 161] on label "Needs Review" at bounding box center [151, 162] width 36 height 7
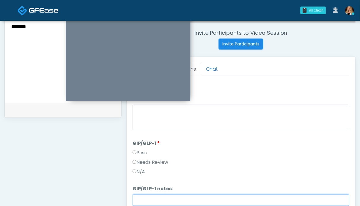
click at [149, 196] on input "GIP/GLP-1 notes:" at bounding box center [241, 200] width 217 height 11
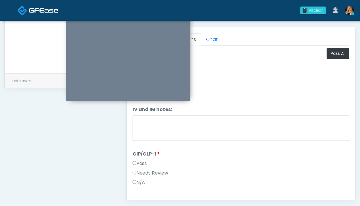
scroll to position [194, 0]
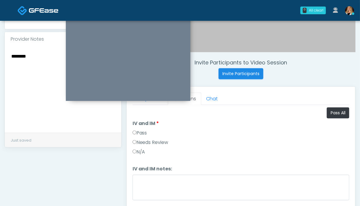
type input "*******"
drag, startPoint x: 144, startPoint y: 131, endPoint x: 121, endPoint y: 134, distance: 22.7
click at [143, 131] on label "Pass" at bounding box center [140, 132] width 15 height 7
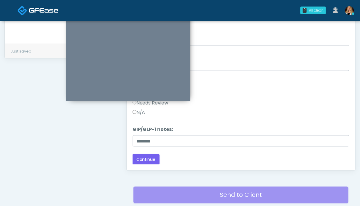
scroll to position [312, 0]
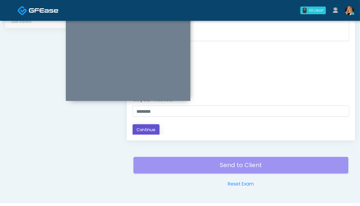
click at [150, 130] on button "Continue" at bounding box center [146, 129] width 27 height 11
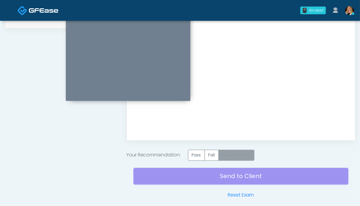
scroll to position [0, 0]
click at [245, 153] on label "Needs Review" at bounding box center [237, 155] width 36 height 11
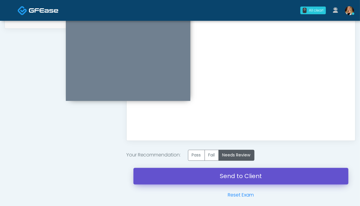
click at [234, 179] on link "Send to Client" at bounding box center [241, 176] width 215 height 17
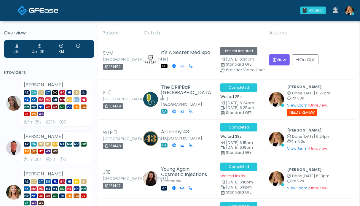
click at [20, 9] on img at bounding box center [23, 11] width 10 height 10
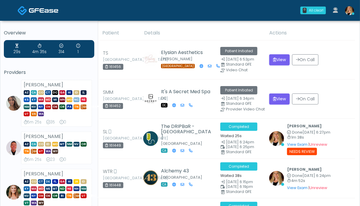
click at [39, 10] on img at bounding box center [44, 10] width 30 height 6
click at [348, 11] on img at bounding box center [350, 10] width 9 height 9
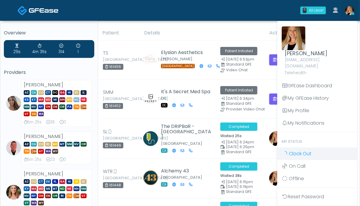
click at [294, 150] on span "Clock Out" at bounding box center [300, 153] width 23 height 7
